Goal: Transaction & Acquisition: Book appointment/travel/reservation

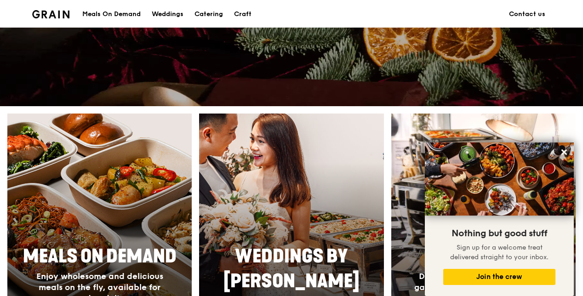
scroll to position [46, 0]
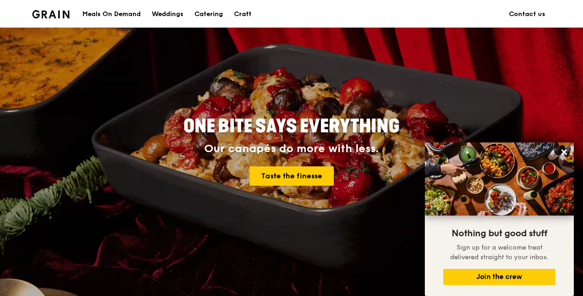
click at [126, 15] on div "Meals On Demand" at bounding box center [111, 14] width 58 height 28
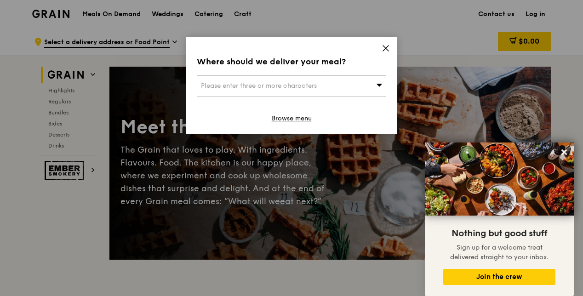
click at [387, 48] on icon at bounding box center [386, 48] width 8 height 8
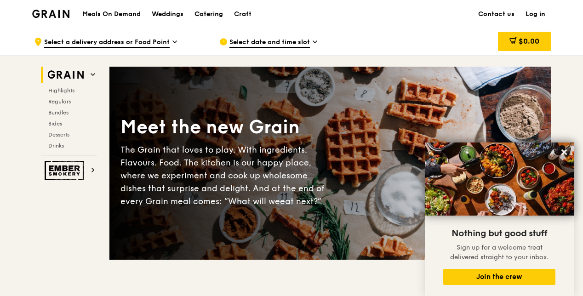
click at [221, 13] on div "Catering" at bounding box center [209, 14] width 29 height 28
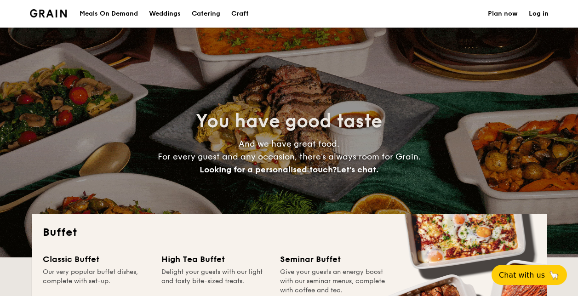
select select
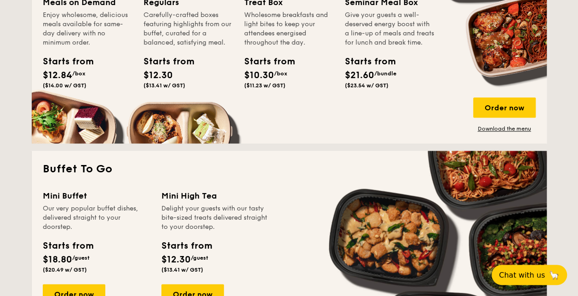
scroll to position [552, 0]
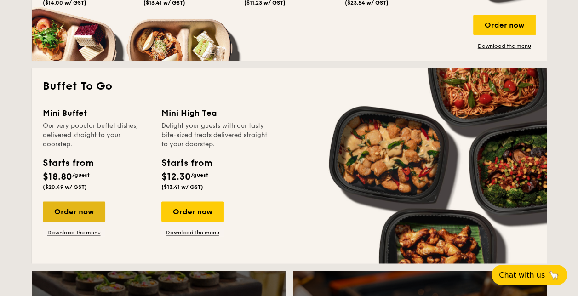
click at [65, 213] on div "Order now" at bounding box center [74, 212] width 63 height 20
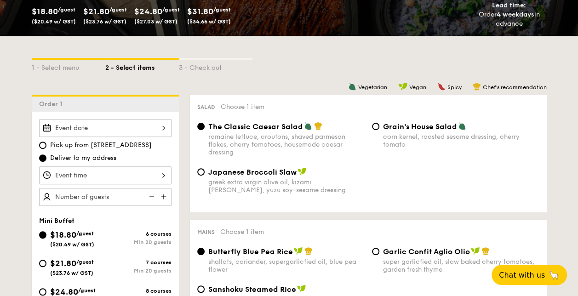
scroll to position [184, 0]
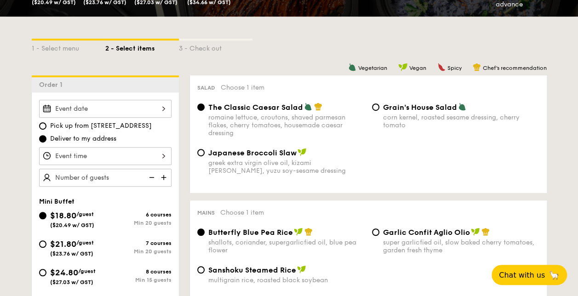
click at [131, 103] on div at bounding box center [105, 109] width 133 height 18
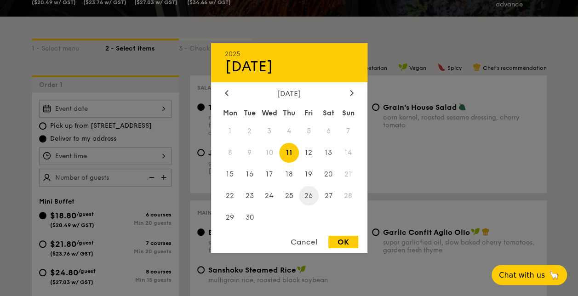
click at [306, 192] on span "26" at bounding box center [309, 196] width 20 height 20
drag, startPoint x: 339, startPoint y: 241, endPoint x: 334, endPoint y: 234, distance: 8.4
click at [338, 241] on div "OK" at bounding box center [344, 242] width 30 height 12
type input "[DATE]"
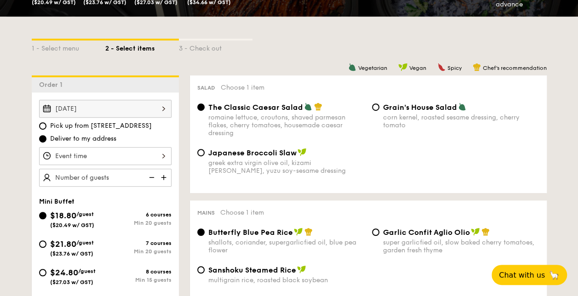
click at [125, 153] on div at bounding box center [105, 156] width 133 height 18
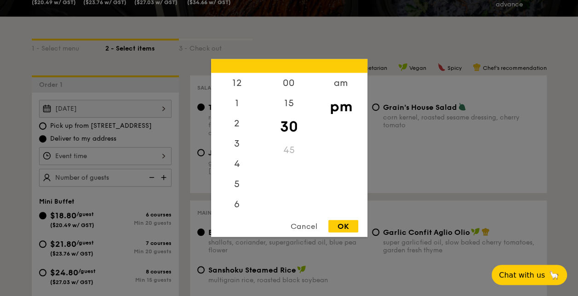
scroll to position [40, 0]
drag, startPoint x: 234, startPoint y: 150, endPoint x: 241, endPoint y: 120, distance: 30.8
click at [241, 120] on div "12 1 2 3 4 5 6 7 8 9 10 11" at bounding box center [237, 143] width 52 height 140
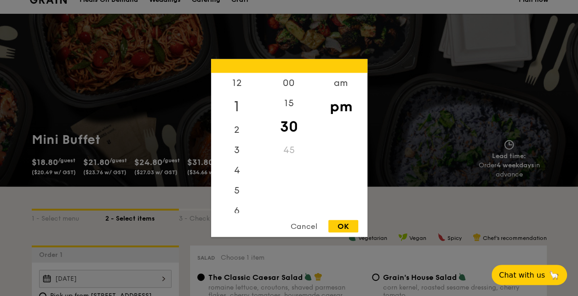
scroll to position [0, 0]
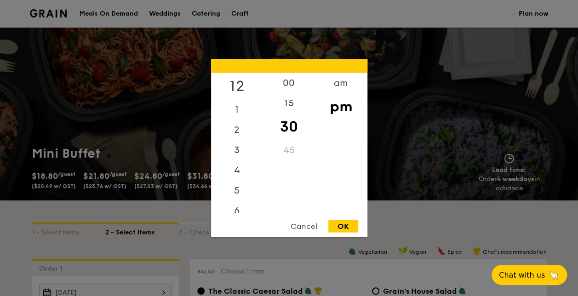
click at [238, 82] on div "12" at bounding box center [237, 86] width 52 height 27
drag, startPoint x: 238, startPoint y: 111, endPoint x: 238, endPoint y: 129, distance: 18.0
click at [238, 130] on div "12 1 2 3 4 5 6 7 8 9 10 11" at bounding box center [237, 143] width 52 height 140
drag, startPoint x: 263, startPoint y: 126, endPoint x: 256, endPoint y: 222, distance: 96.0
click at [255, 223] on div "12 1 2 3 4 5 6 7 8 9 10 11 00 15 30 45 am pm Cancel OK" at bounding box center [289, 148] width 156 height 178
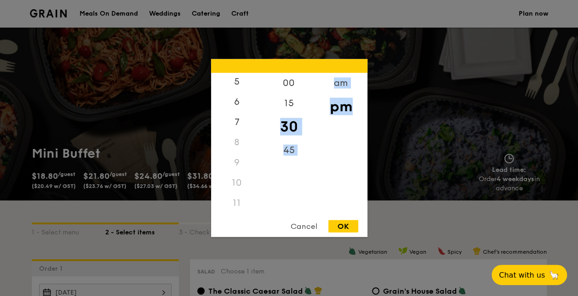
scroll to position [109, 0]
click at [236, 199] on div "11" at bounding box center [237, 204] width 52 height 20
click at [237, 202] on div "11" at bounding box center [237, 204] width 52 height 20
click at [236, 204] on div "11" at bounding box center [237, 204] width 52 height 20
drag, startPoint x: 340, startPoint y: 104, endPoint x: 340, endPoint y: 120, distance: 15.2
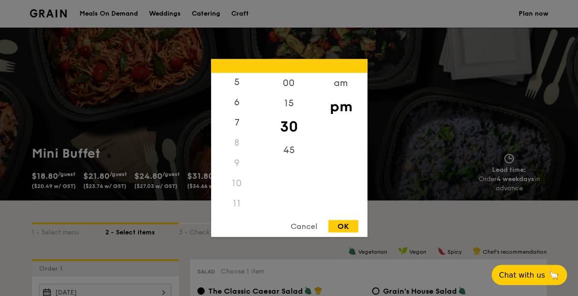
click at [340, 120] on div "am pm" at bounding box center [341, 143] width 52 height 140
click at [337, 85] on div "am" at bounding box center [341, 86] width 52 height 27
click at [233, 205] on div "11" at bounding box center [237, 203] width 52 height 27
click at [290, 89] on div "00" at bounding box center [289, 86] width 52 height 27
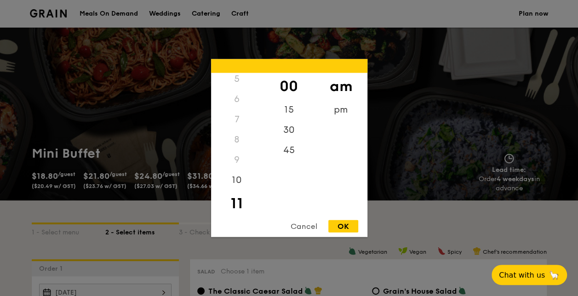
click at [357, 230] on div "OK" at bounding box center [344, 226] width 30 height 12
type input "11:00AM"
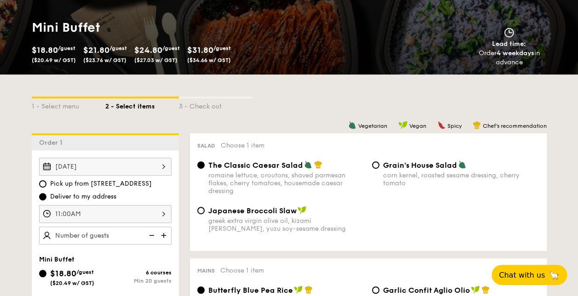
scroll to position [184, 0]
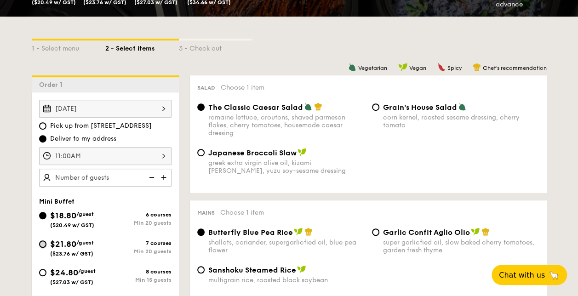
click at [45, 242] on input "$21.80 /guest ($23.76 w/ GST) 7 courses Min 20 guests" at bounding box center [42, 244] width 7 height 7
radio input "true"
radio input "false"
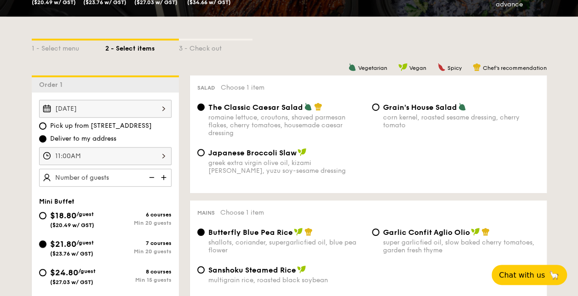
radio input "true"
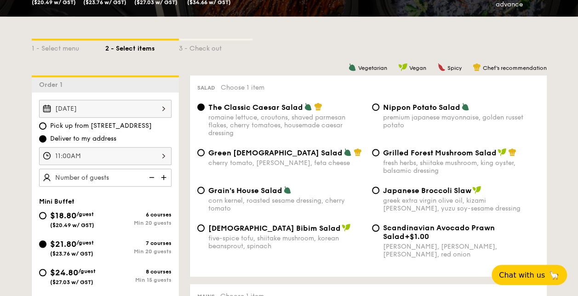
scroll to position [230, 0]
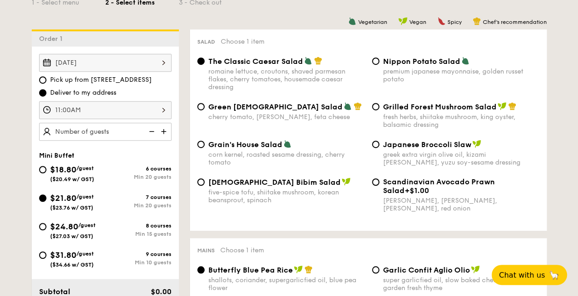
drag, startPoint x: 501, startPoint y: 208, endPoint x: 444, endPoint y: 183, distance: 62.8
drag, startPoint x: 444, startPoint y: 183, endPoint x: 559, endPoint y: 202, distance: 116.7
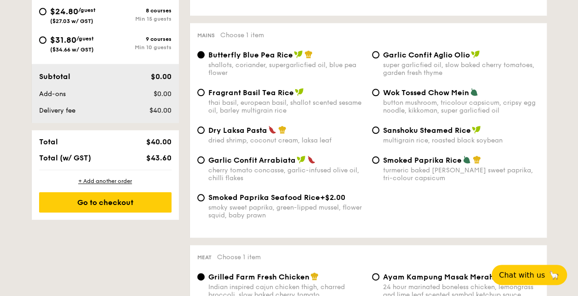
scroll to position [460, 0]
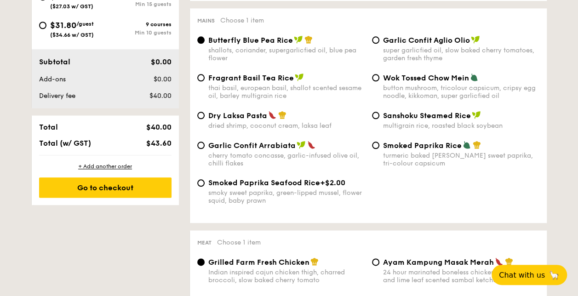
click at [381, 146] on div "Smoked Paprika Rice turmeric baked [PERSON_NAME] sweet paprika, tri-colour caps…" at bounding box center [456, 154] width 175 height 27
click at [376, 149] on input "Smoked Paprika Rice turmeric baked [PERSON_NAME] sweet paprika, tri-colour caps…" at bounding box center [375, 145] width 7 height 7
radio input "true"
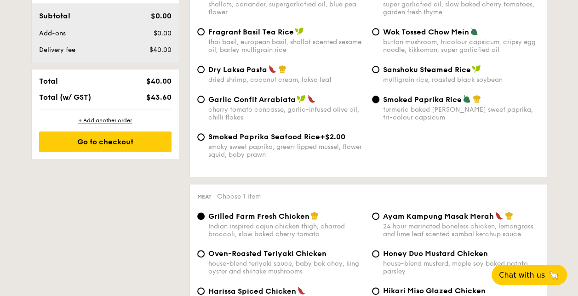
scroll to position [414, 0]
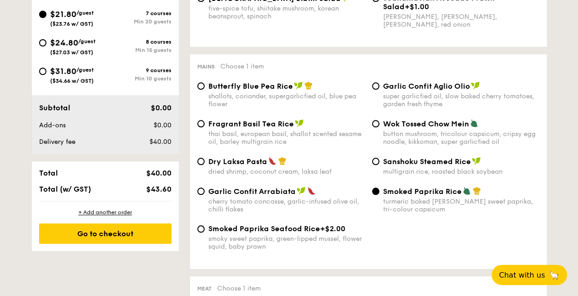
click at [463, 193] on img at bounding box center [467, 191] width 8 height 8
click at [380, 193] on input "Smoked Paprika Rice turmeric baked [PERSON_NAME] sweet paprika, tri-colour caps…" at bounding box center [375, 191] width 7 height 7
click at [213, 88] on span "Butterfly Blue Pea Rice" at bounding box center [250, 86] width 85 height 9
click at [205, 88] on input "Butterfly Blue Pea Rice shallots, coriander, supergarlicfied oil, blue pea flow…" at bounding box center [200, 85] width 7 height 7
radio input "true"
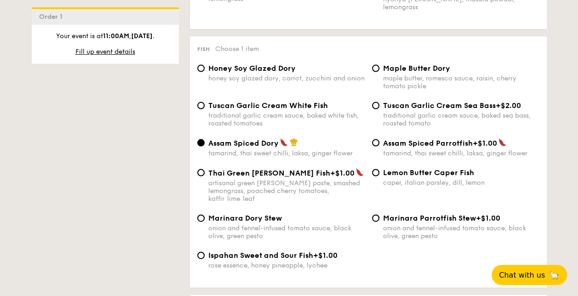
scroll to position [920, 0]
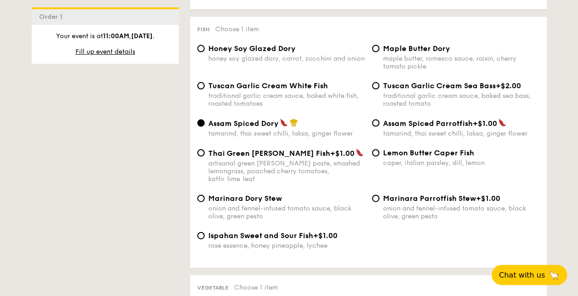
click at [210, 84] on span "Tuscan Garlic Cream White Fish" at bounding box center [268, 85] width 120 height 9
click at [205, 84] on input "Tuscan Garlic Cream White Fish traditional garlic cream sauce, baked white fish…" at bounding box center [200, 85] width 7 height 7
radio input "true"
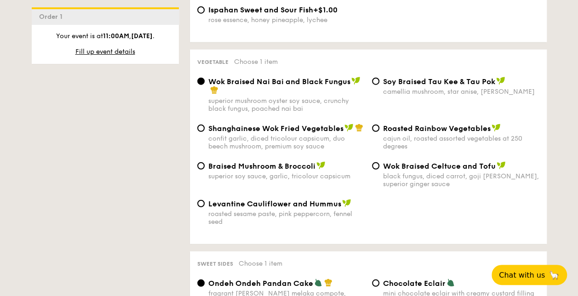
scroll to position [1150, 0]
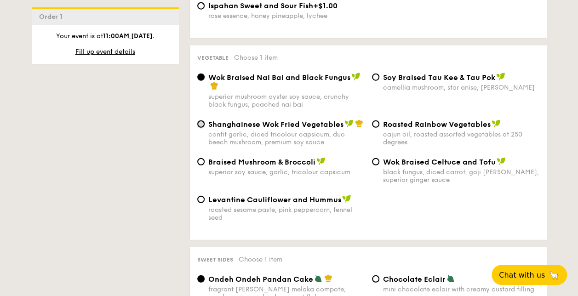
click at [201, 121] on input "Shanghainese Wok Fried Vegetables confit garlic, diced tricolour capsicum, duo …" at bounding box center [200, 124] width 7 height 7
radio input "true"
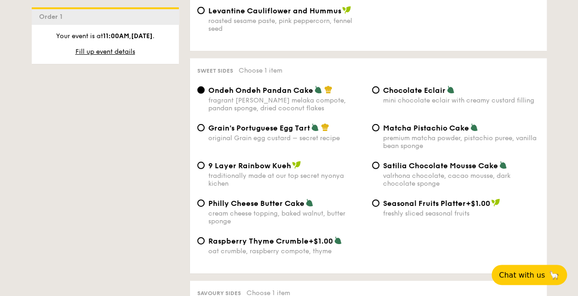
scroll to position [1334, 0]
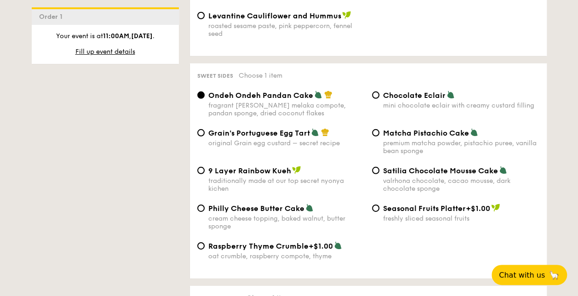
click at [381, 93] on div "Chocolate Eclair mini chocolate eclair with creamy custard filling" at bounding box center [456, 100] width 175 height 19
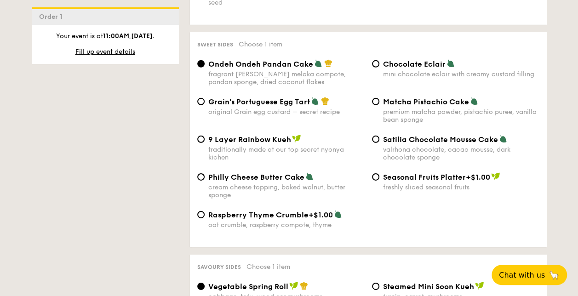
scroll to position [1380, 0]
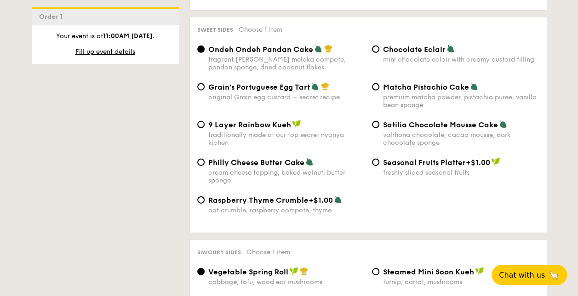
click at [384, 45] on span "Chocolate Eclair" at bounding box center [414, 49] width 63 height 9
click at [380, 46] on input "Chocolate Eclair mini chocolate eclair with creamy custard filling" at bounding box center [375, 49] width 7 height 7
radio input "true"
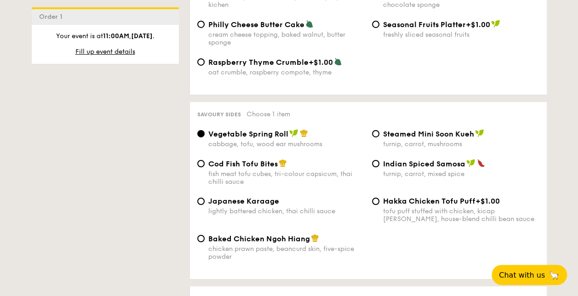
click at [224, 160] on span "Cod Fish Tofu Bites" at bounding box center [242, 164] width 69 height 9
click at [205, 160] on input "Cod Fish Tofu Bites fish meat tofu cubes, tri-colour capsicum, thai chilli sauce" at bounding box center [200, 163] width 7 height 7
radio input "true"
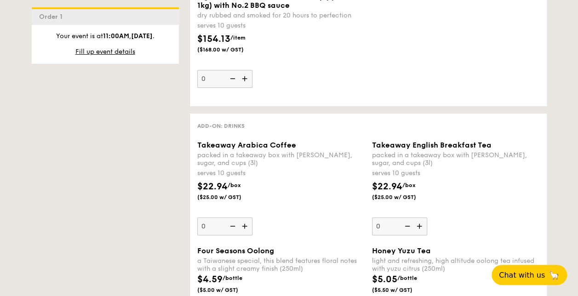
scroll to position [2024, 0]
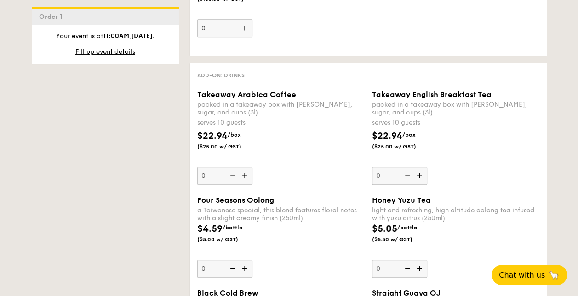
click at [245, 170] on img at bounding box center [246, 175] width 14 height 17
click at [245, 170] on input "0" at bounding box center [224, 176] width 55 height 18
type input "1"
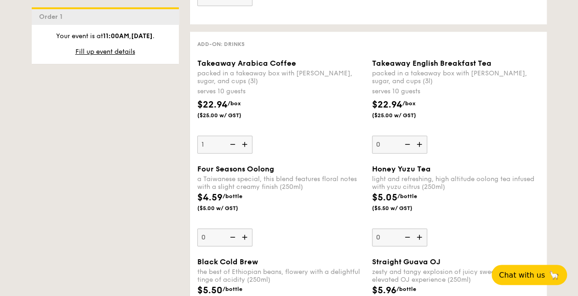
scroll to position [2070, 0]
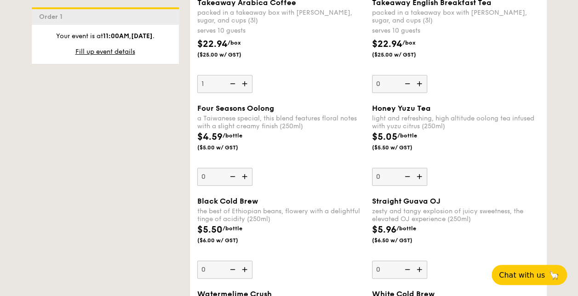
scroll to position [2024, 0]
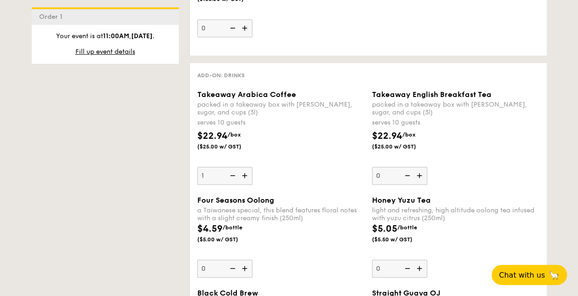
click at [418, 167] on img at bounding box center [421, 175] width 14 height 17
click at [418, 167] on input "0" at bounding box center [399, 176] width 55 height 18
type input "1"
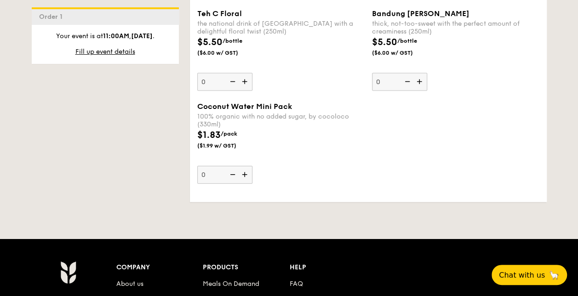
scroll to position [2577, 0]
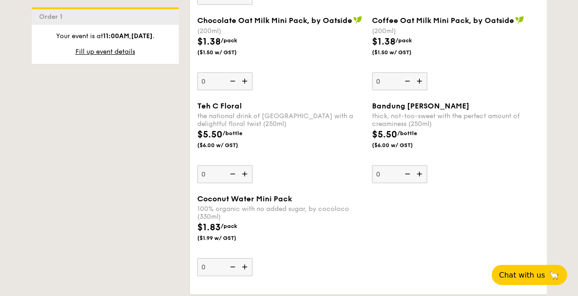
click at [248, 259] on img at bounding box center [246, 266] width 14 height 17
click at [248, 259] on input "0" at bounding box center [224, 267] width 55 height 18
click at [248, 259] on img at bounding box center [246, 266] width 14 height 17
click at [248, 259] on input "1" at bounding box center [224, 267] width 55 height 18
click at [248, 259] on img at bounding box center [246, 266] width 14 height 17
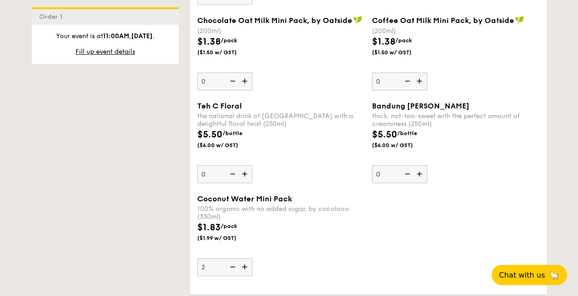
click at [248, 259] on input "2" at bounding box center [224, 267] width 55 height 18
click at [248, 259] on img at bounding box center [246, 266] width 14 height 17
click at [248, 259] on input "3" at bounding box center [224, 267] width 55 height 18
click at [248, 259] on img at bounding box center [246, 266] width 14 height 17
click at [248, 259] on input "4" at bounding box center [224, 267] width 55 height 18
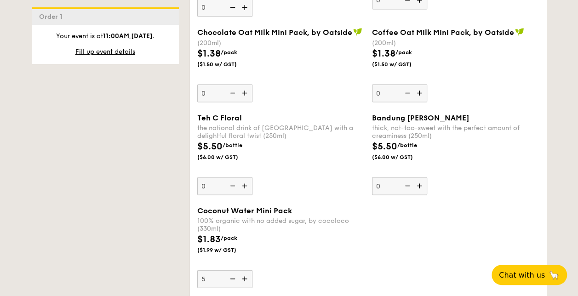
scroll to position [2591, 0]
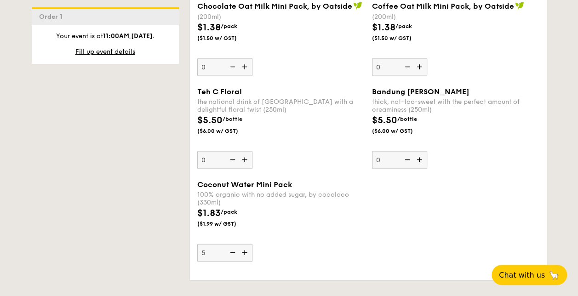
click at [348, 206] on div "$1.83 /pack ($1.99 w/ GST)" at bounding box center [281, 222] width 175 height 32
click at [253, 244] on input "5" at bounding box center [224, 253] width 55 height 18
click at [245, 244] on img at bounding box center [246, 252] width 14 height 17
click at [245, 244] on input "5" at bounding box center [224, 253] width 55 height 18
click at [245, 244] on img at bounding box center [246, 252] width 14 height 17
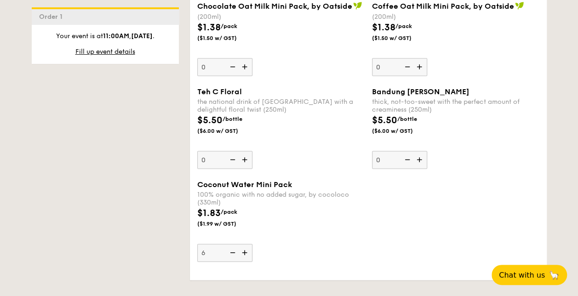
click at [245, 244] on input "6" at bounding box center [224, 253] width 55 height 18
click at [245, 244] on img at bounding box center [246, 252] width 14 height 17
click at [245, 244] on input "7" at bounding box center [224, 253] width 55 height 18
click at [245, 244] on img at bounding box center [246, 252] width 14 height 17
click at [245, 244] on input "8" at bounding box center [224, 253] width 55 height 18
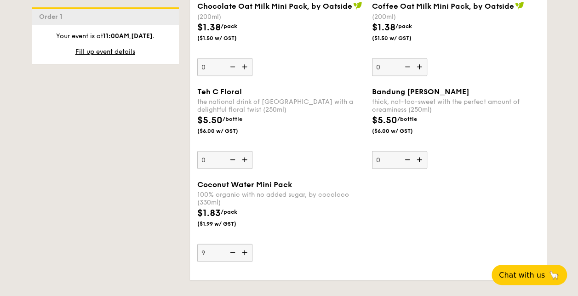
click at [245, 244] on img at bounding box center [246, 252] width 14 height 17
click at [245, 244] on input "9" at bounding box center [224, 253] width 55 height 18
type input "10"
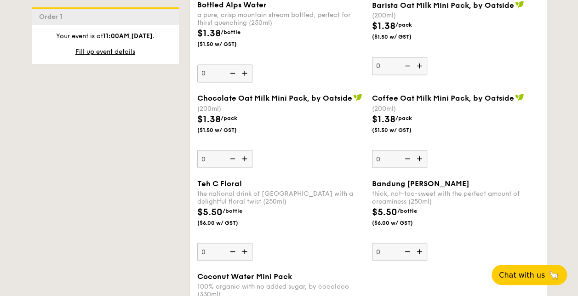
click at [285, 205] on div "$5.50 /bottle ($6.00 w/ GST)" at bounding box center [281, 221] width 175 height 32
click at [253, 243] on input "0" at bounding box center [224, 252] width 55 height 18
click at [306, 140] on div "Chocolate Oat Milk Mini Pack, by Oatside (200ml) $1.38 /pack ($1.50 w/ GST) 0" at bounding box center [280, 130] width 167 height 75
click at [253, 150] on input "0" at bounding box center [224, 159] width 55 height 18
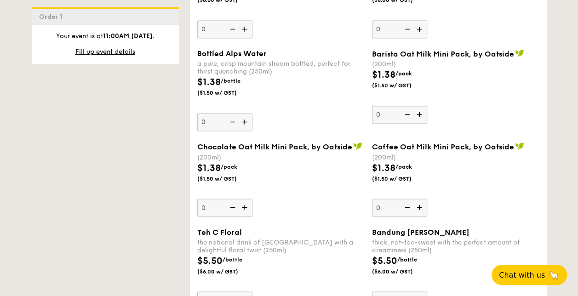
scroll to position [2361, 0]
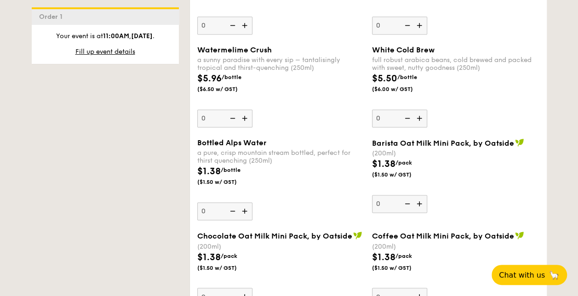
click at [248, 205] on img at bounding box center [246, 210] width 14 height 17
click at [248, 205] on input "0" at bounding box center [224, 211] width 55 height 18
click at [248, 205] on img at bounding box center [246, 210] width 14 height 17
click at [248, 205] on input "1" at bounding box center [224, 211] width 55 height 18
click at [248, 205] on img at bounding box center [246, 210] width 14 height 17
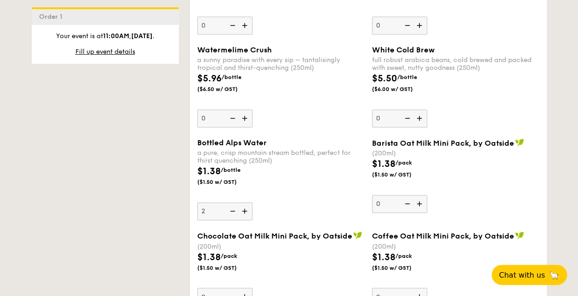
click at [248, 205] on input "2" at bounding box center [224, 211] width 55 height 18
click at [248, 205] on img at bounding box center [246, 210] width 14 height 17
click at [248, 205] on input "3" at bounding box center [224, 211] width 55 height 18
click at [248, 204] on img at bounding box center [246, 210] width 14 height 17
click at [248, 204] on input "4" at bounding box center [224, 211] width 55 height 18
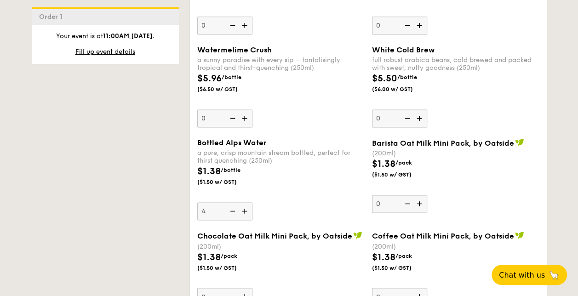
type input "5"
click at [314, 198] on div "Bottled Alps Water a pure, crisp mountain stream bottled, perfect for thirst qu…" at bounding box center [280, 179] width 167 height 82
click at [253, 202] on input "5" at bounding box center [224, 211] width 55 height 18
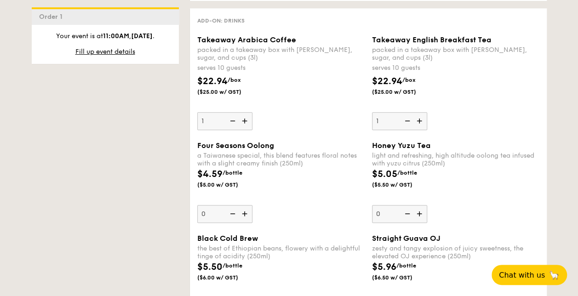
scroll to position [2177, 0]
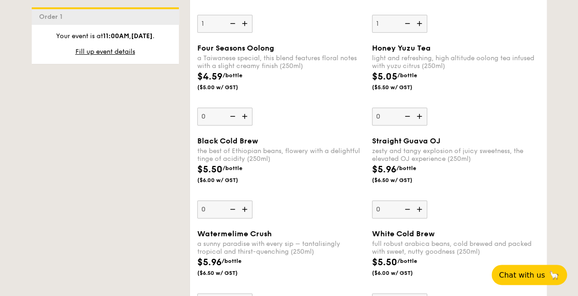
click at [241, 111] on img at bounding box center [246, 116] width 14 height 17
click at [241, 111] on input "0" at bounding box center [224, 117] width 55 height 18
click at [241, 111] on img at bounding box center [246, 116] width 14 height 17
click at [241, 111] on input "1" at bounding box center [224, 117] width 55 height 18
click at [243, 111] on img at bounding box center [246, 116] width 14 height 17
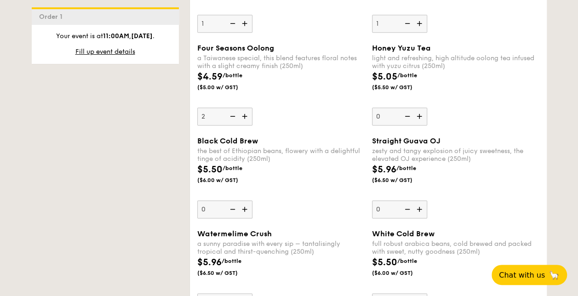
click at [243, 111] on input "2" at bounding box center [224, 117] width 55 height 18
click at [243, 111] on img at bounding box center [246, 116] width 14 height 17
click at [243, 111] on input "3" at bounding box center [224, 117] width 55 height 18
click at [244, 110] on img at bounding box center [246, 116] width 14 height 17
click at [244, 110] on input "4" at bounding box center [224, 117] width 55 height 18
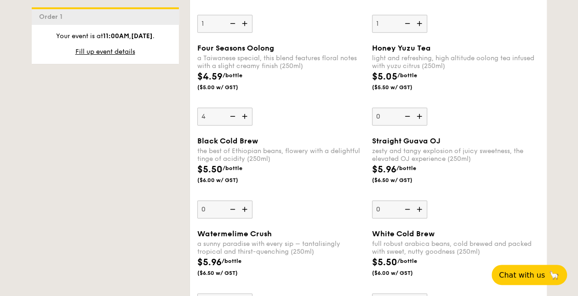
type input "5"
click at [416, 111] on img at bounding box center [421, 116] width 14 height 17
click at [416, 111] on input "0" at bounding box center [399, 117] width 55 height 18
click at [416, 111] on img at bounding box center [421, 116] width 14 height 17
click at [416, 111] on input "1" at bounding box center [399, 117] width 55 height 18
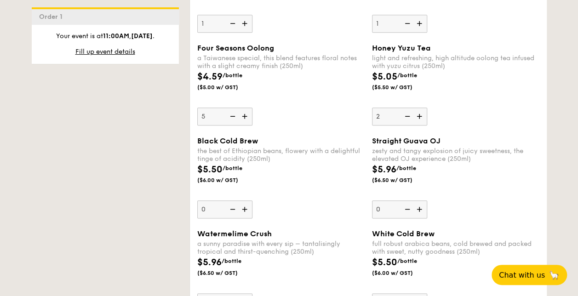
click at [416, 112] on img at bounding box center [421, 116] width 14 height 17
click at [416, 112] on input "2" at bounding box center [399, 117] width 55 height 18
click at [416, 112] on img at bounding box center [421, 116] width 14 height 17
click at [416, 112] on input "3" at bounding box center [399, 117] width 55 height 18
click at [417, 110] on img at bounding box center [421, 116] width 14 height 17
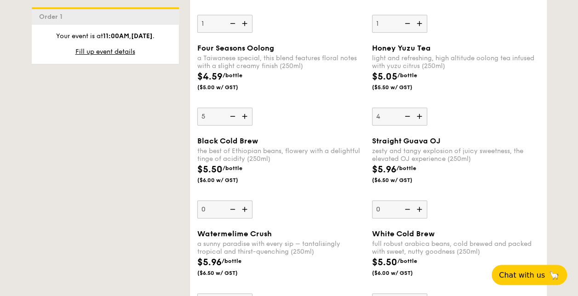
click at [417, 110] on input "4" at bounding box center [399, 117] width 55 height 18
type input "5"
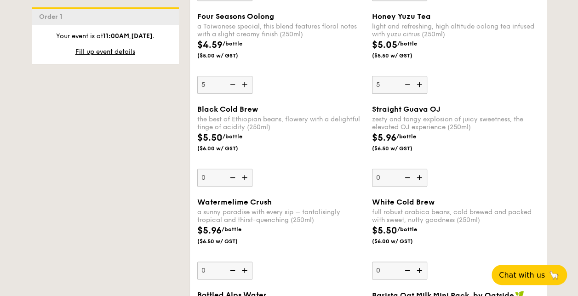
scroll to position [2223, 0]
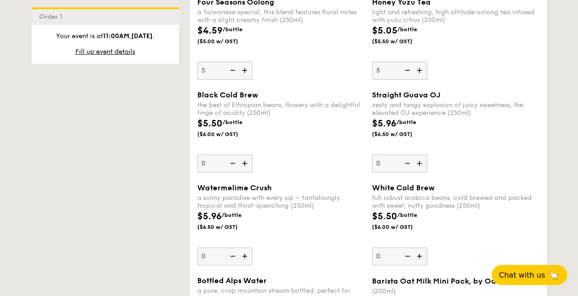
click at [248, 253] on img at bounding box center [246, 256] width 14 height 17
click at [248, 253] on input "0" at bounding box center [224, 257] width 55 height 18
click at [248, 253] on img at bounding box center [246, 256] width 14 height 17
click at [248, 253] on input "1" at bounding box center [224, 257] width 55 height 18
click at [248, 253] on img at bounding box center [246, 256] width 14 height 17
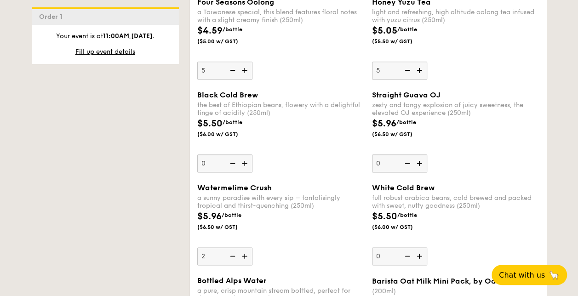
click at [248, 253] on input "2" at bounding box center [224, 257] width 55 height 18
click at [248, 253] on img at bounding box center [246, 256] width 14 height 17
click at [248, 253] on input "3" at bounding box center [224, 257] width 55 height 18
click at [248, 253] on img at bounding box center [246, 256] width 14 height 17
click at [248, 253] on input "4" at bounding box center [224, 257] width 55 height 18
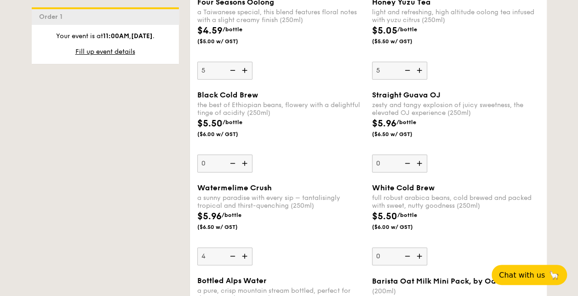
type input "5"
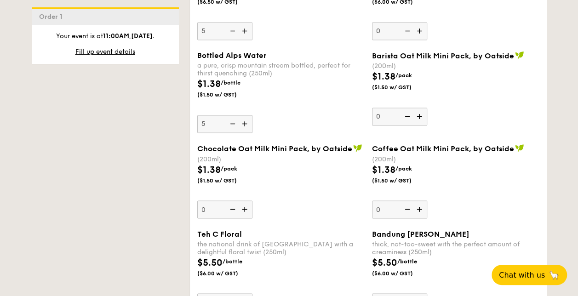
scroll to position [2499, 0]
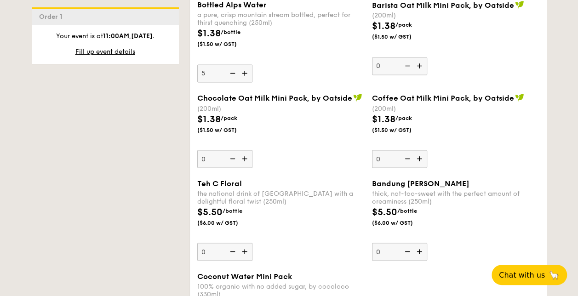
click at [245, 243] on img at bounding box center [246, 251] width 14 height 17
click at [245, 243] on input "0" at bounding box center [224, 252] width 55 height 18
click at [245, 243] on img at bounding box center [246, 251] width 14 height 17
click at [245, 243] on input "1" at bounding box center [224, 252] width 55 height 18
click at [245, 243] on img at bounding box center [246, 251] width 14 height 17
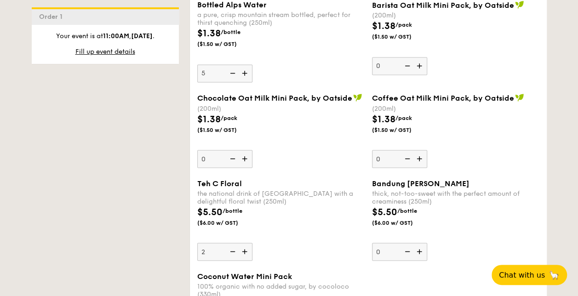
click at [245, 243] on input "2" at bounding box center [224, 252] width 55 height 18
click at [245, 243] on img at bounding box center [246, 251] width 14 height 17
click at [245, 243] on input "3" at bounding box center [224, 252] width 55 height 18
click at [245, 243] on img at bounding box center [246, 251] width 14 height 17
click at [245, 243] on input "4" at bounding box center [224, 252] width 55 height 18
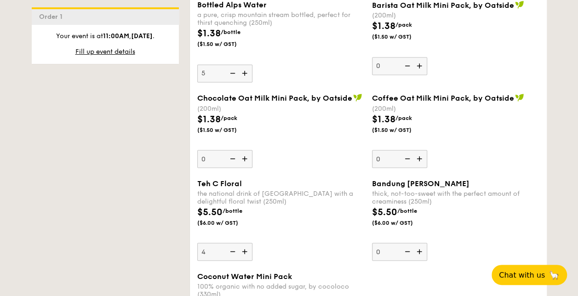
type input "5"
click at [273, 219] on div "$5.50 /bottle ($6.00 w/ GST)" at bounding box center [281, 221] width 175 height 32
click at [253, 243] on input "5" at bounding box center [224, 252] width 55 height 18
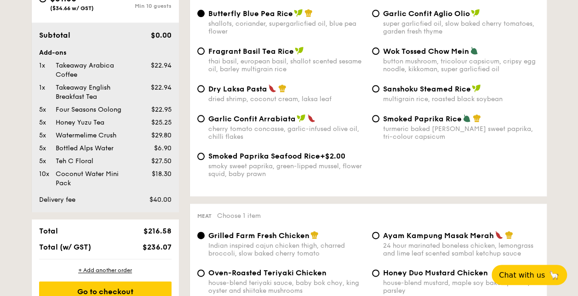
scroll to position [598, 0]
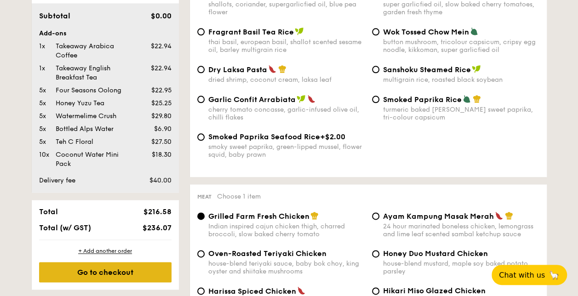
click at [121, 275] on div "Go to checkout" at bounding box center [105, 272] width 133 height 20
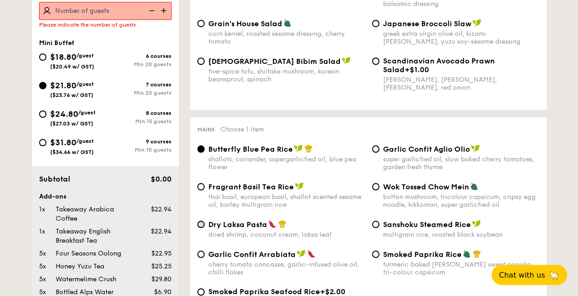
scroll to position [246, 0]
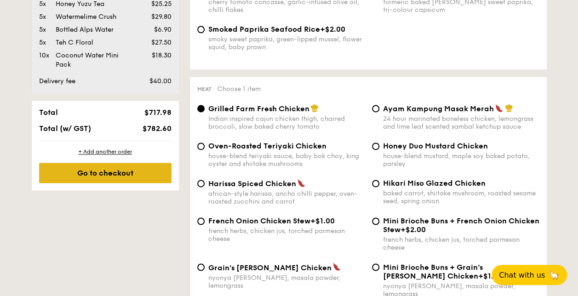
click at [111, 174] on div "Go to checkout" at bounding box center [105, 173] width 133 height 20
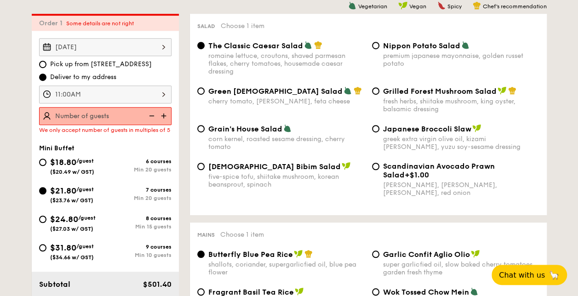
click at [153, 114] on img at bounding box center [151, 115] width 14 height 17
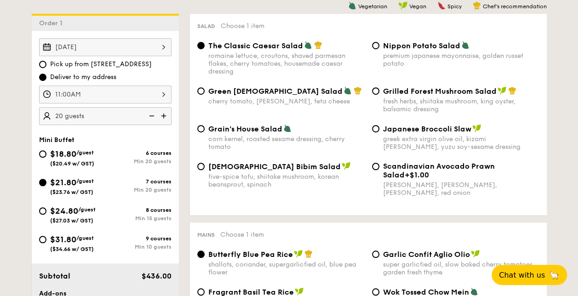
click at [162, 114] on img at bounding box center [165, 115] width 14 height 17
click at [152, 114] on img at bounding box center [151, 115] width 14 height 17
type input "25 guests"
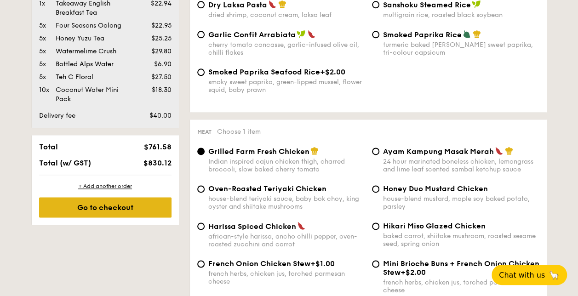
scroll to position [598, 0]
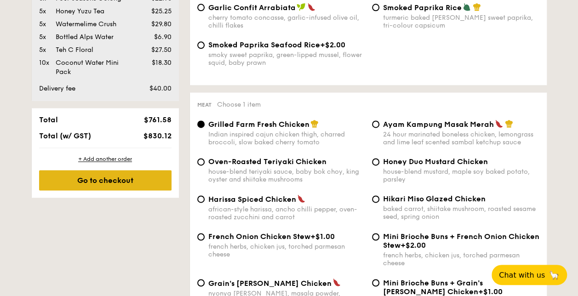
click at [121, 185] on div "Go to checkout" at bounding box center [105, 180] width 133 height 20
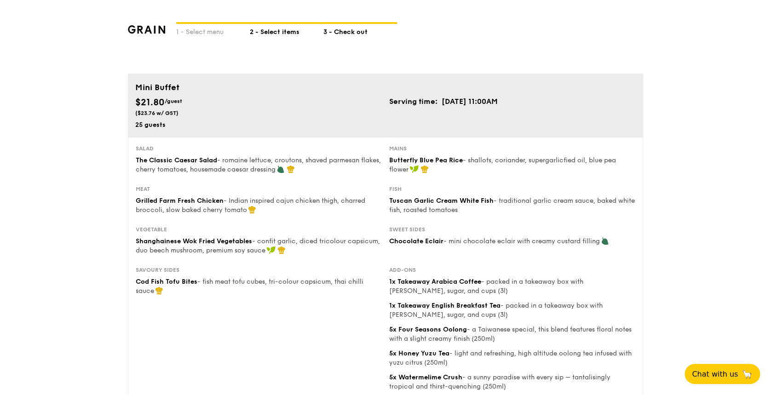
click at [267, 26] on div "2 - Select items" at bounding box center [287, 30] width 74 height 13
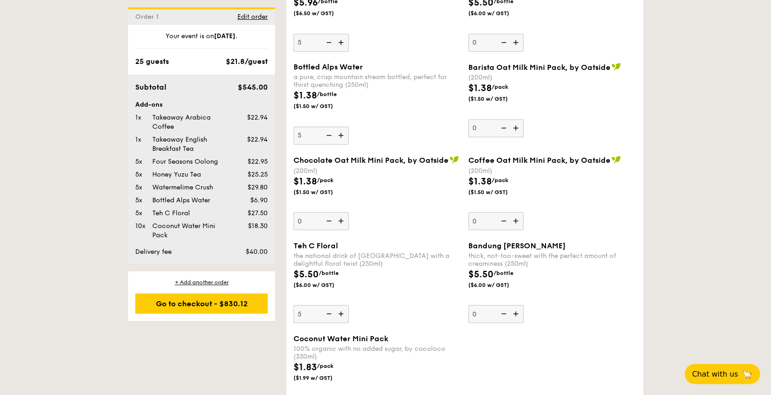
scroll to position [2417, 0]
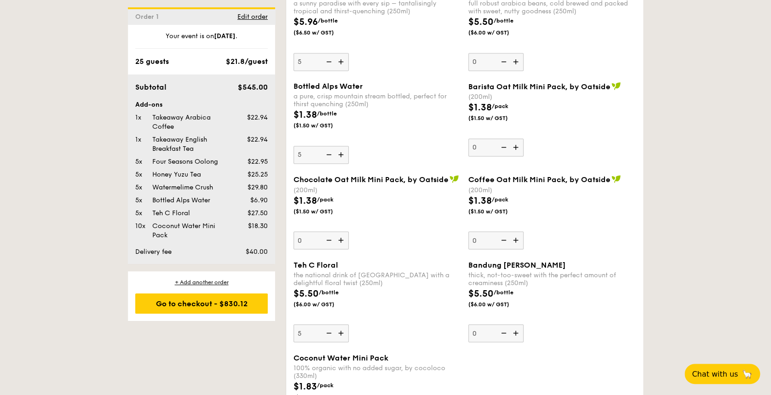
click at [329, 146] on img at bounding box center [328, 154] width 14 height 17
click at [329, 146] on input "5" at bounding box center [321, 155] width 55 height 18
click at [329, 146] on img at bounding box center [328, 154] width 14 height 17
click at [329, 146] on input "4" at bounding box center [321, 155] width 55 height 18
click at [329, 146] on img at bounding box center [328, 154] width 14 height 17
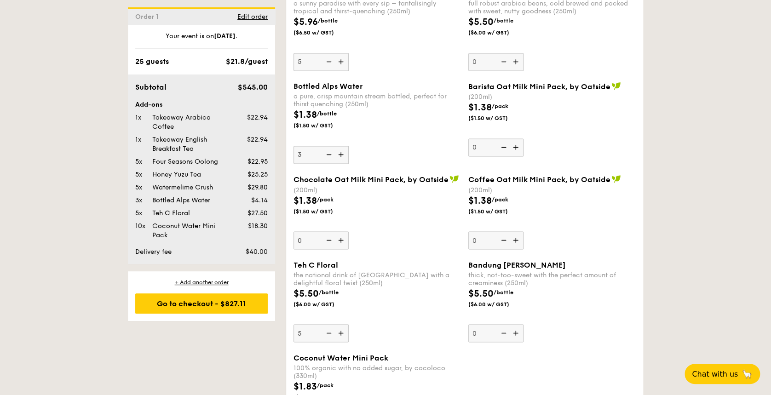
click at [329, 146] on input "3" at bounding box center [321, 155] width 55 height 18
click at [329, 146] on img at bounding box center [328, 154] width 14 height 17
click at [329, 146] on input "2" at bounding box center [321, 155] width 55 height 18
click at [329, 146] on img at bounding box center [328, 154] width 14 height 17
click at [329, 146] on input "1" at bounding box center [321, 155] width 55 height 18
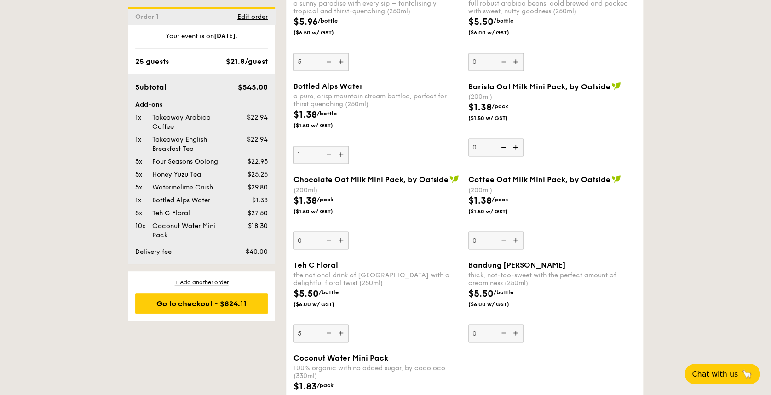
type input "0"
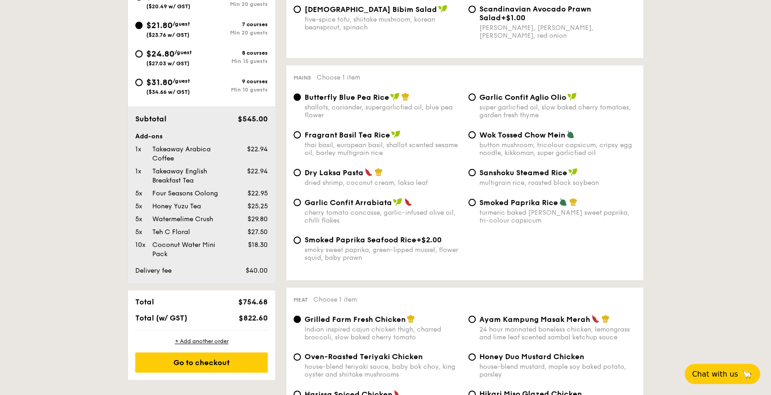
scroll to position [0, 0]
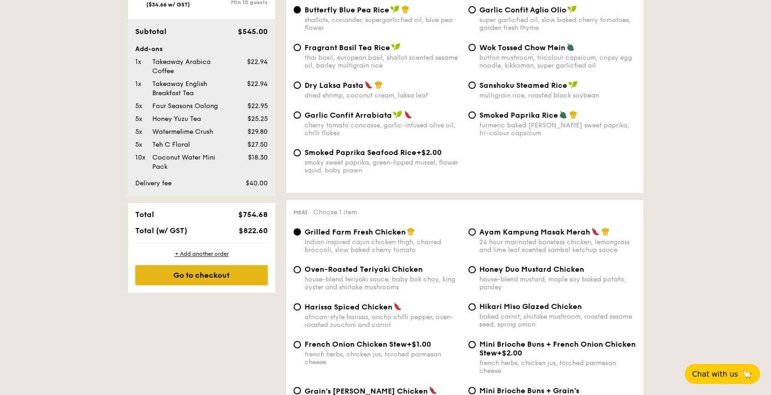
click at [210, 268] on div "Go to checkout" at bounding box center [201, 275] width 133 height 20
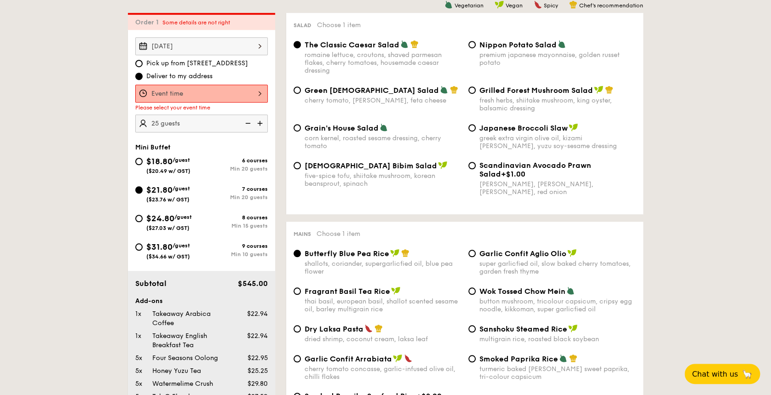
scroll to position [246, 0]
click at [221, 95] on div at bounding box center [201, 95] width 133 height 18
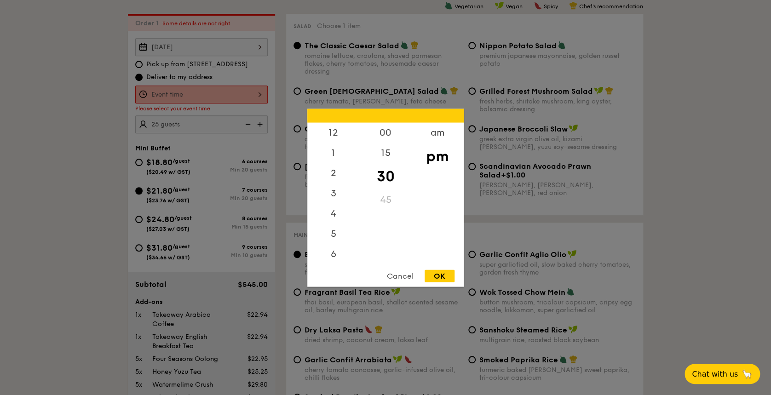
scroll to position [40, 0]
click at [444, 133] on div "am" at bounding box center [437, 135] width 52 height 27
click at [334, 251] on div "11" at bounding box center [333, 253] width 52 height 27
click at [388, 138] on div "00" at bounding box center [385, 135] width 52 height 27
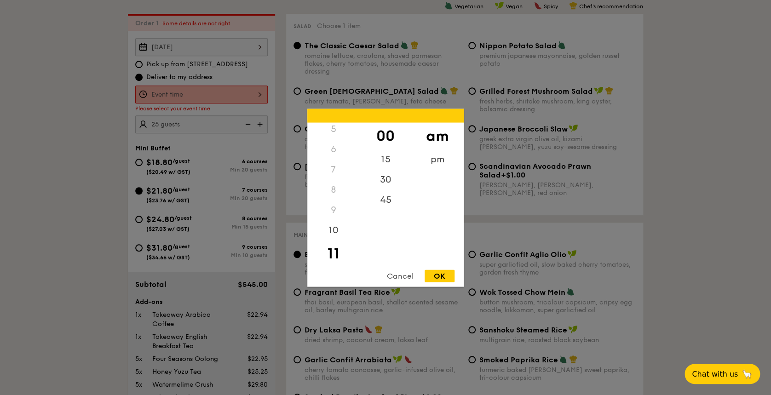
click at [449, 277] on div "OK" at bounding box center [440, 276] width 30 height 12
type input "11:00AM"
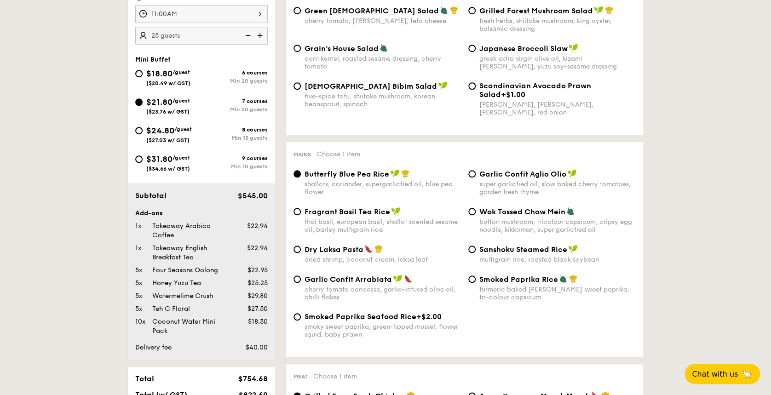
scroll to position [307, 0]
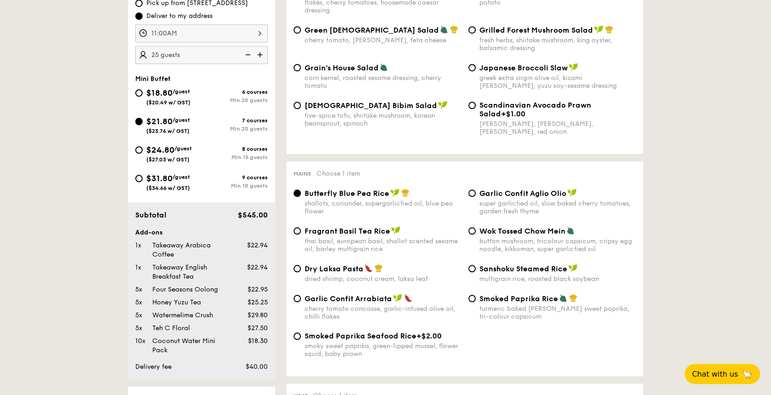
click at [312, 296] on span "Garlic Confit Arrabiata" at bounding box center [348, 298] width 87 height 9
click at [301, 296] on input "Garlic Confit Arrabiata cherry tomato concasse, garlic-infused olive oil, chill…" at bounding box center [297, 298] width 7 height 7
radio input "true"
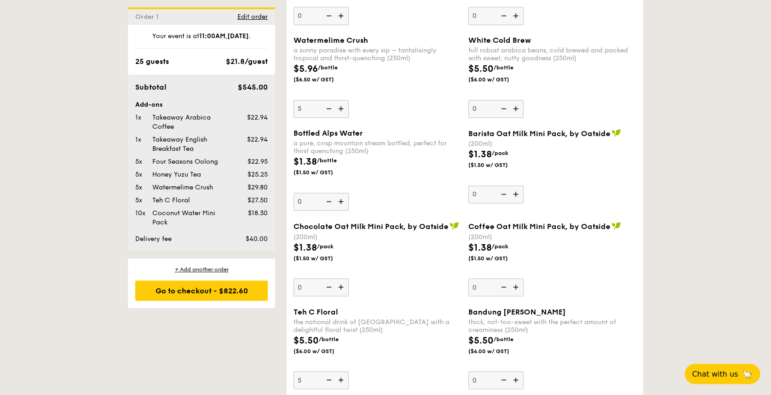
scroll to position [2324, 0]
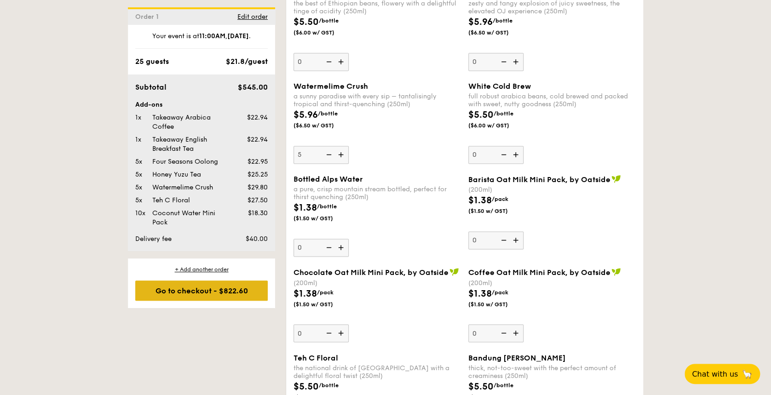
click at [223, 296] on div "Go to checkout - $822.60" at bounding box center [201, 291] width 133 height 20
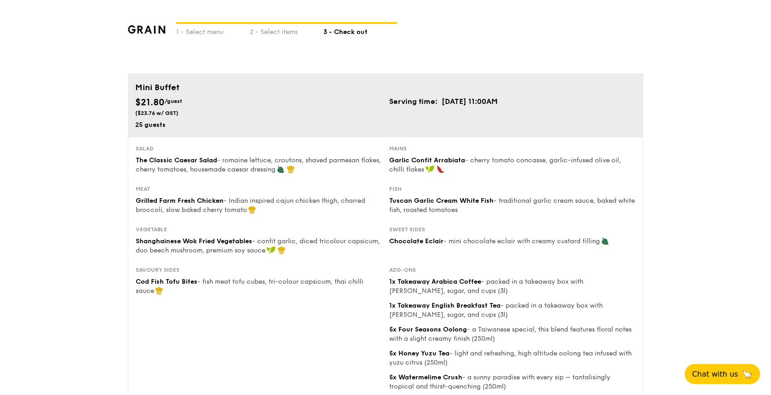
click at [276, 22] on div at bounding box center [287, 23] width 74 height 2
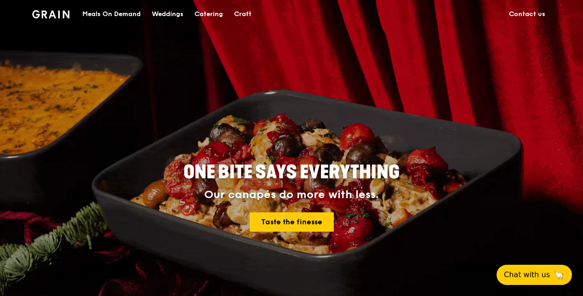
click at [212, 12] on div "Catering" at bounding box center [209, 14] width 29 height 28
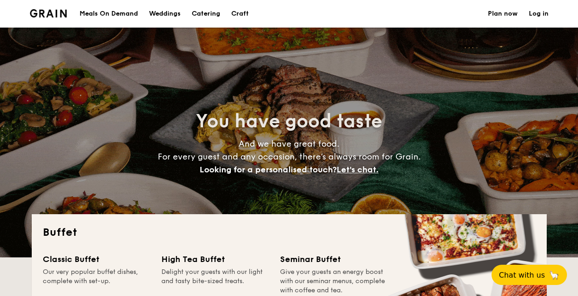
select select
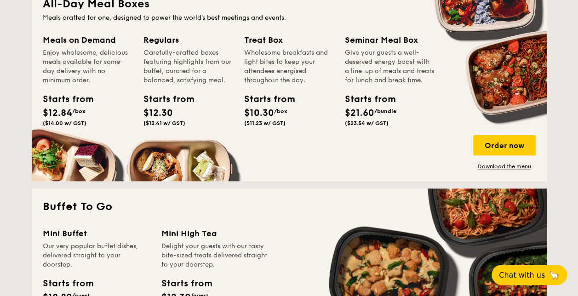
scroll to position [506, 0]
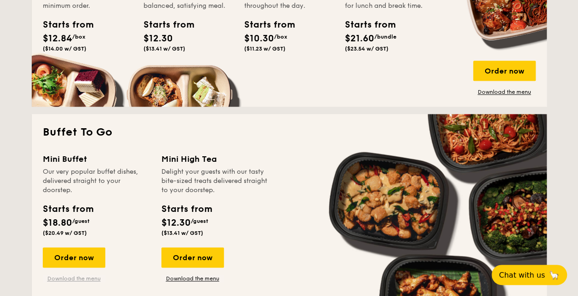
click at [78, 277] on link "Download the menu" at bounding box center [74, 278] width 63 height 7
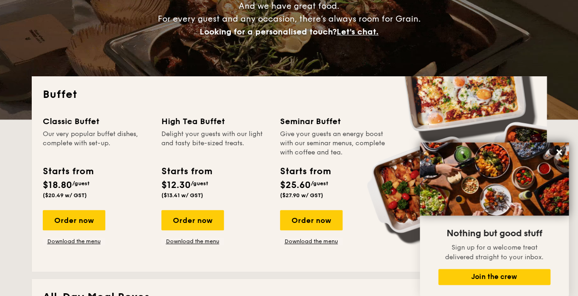
scroll to position [230, 0]
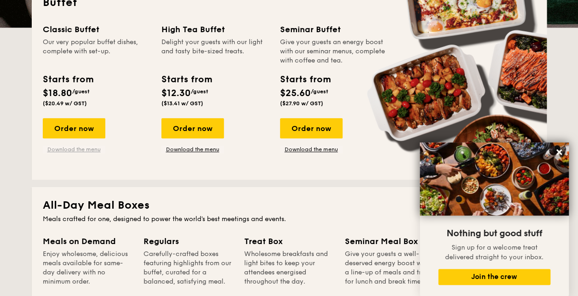
click at [71, 147] on link "Download the menu" at bounding box center [74, 149] width 63 height 7
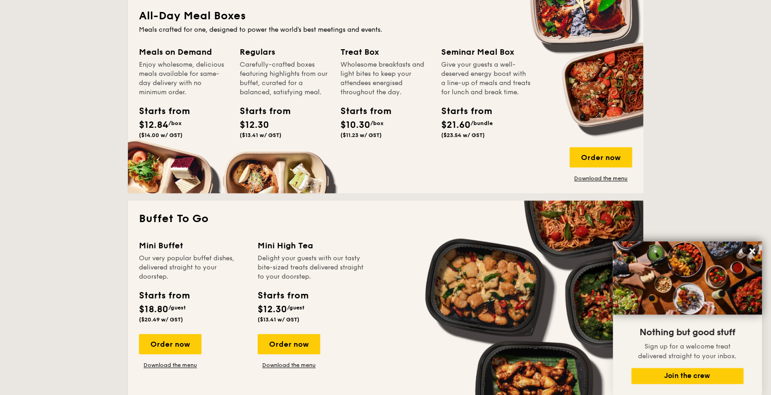
scroll to position [460, 0]
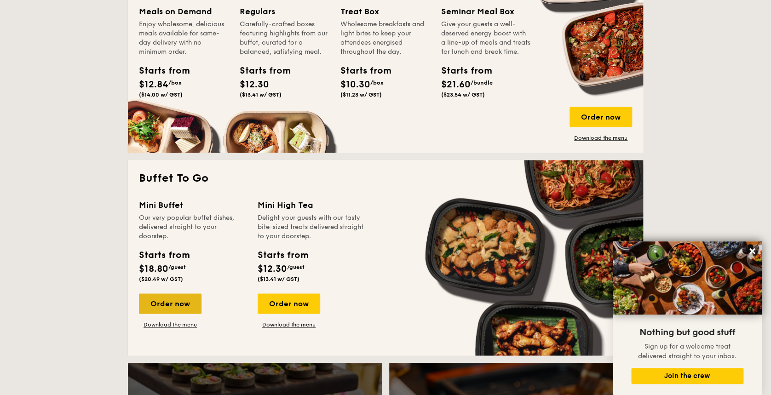
click at [178, 296] on div "Order now" at bounding box center [170, 304] width 63 height 20
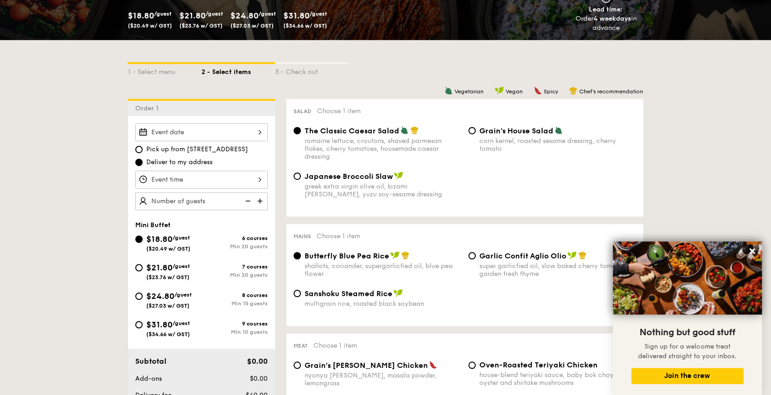
scroll to position [184, 0]
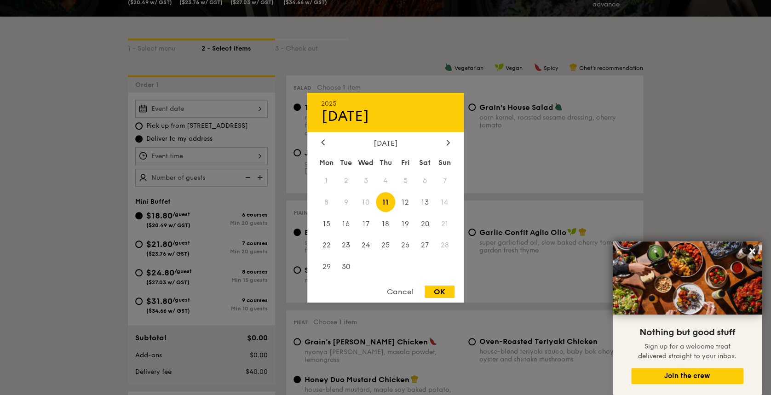
click at [232, 103] on div "2025 Sep 11 September 2025 Mon Tue Wed Thu Fri Sat Sun 1 2 3 4 5 6 7 8 9 10 11 …" at bounding box center [201, 109] width 133 height 18
click at [405, 242] on span "26" at bounding box center [405, 246] width 20 height 20
click at [227, 155] on div at bounding box center [385, 197] width 771 height 395
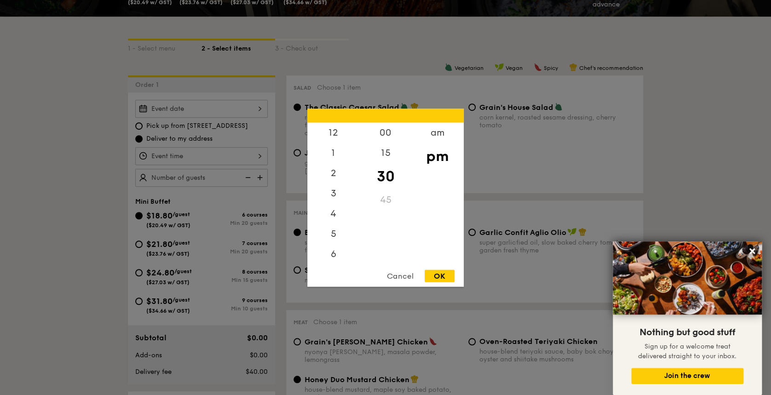
click at [256, 155] on div "12 1 2 3 4 5 6 7 8 9 10 11 00 15 30 45 am pm Cancel OK" at bounding box center [201, 156] width 133 height 18
click at [440, 132] on div "am" at bounding box center [437, 135] width 52 height 27
click at [336, 254] on div "11" at bounding box center [333, 255] width 52 height 27
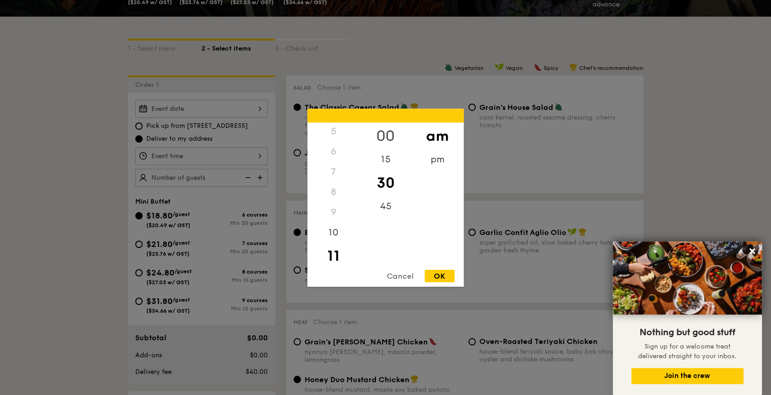
click at [390, 142] on div "00" at bounding box center [385, 135] width 52 height 27
click at [439, 276] on div "OK" at bounding box center [440, 276] width 30 height 12
type input "11:00AM"
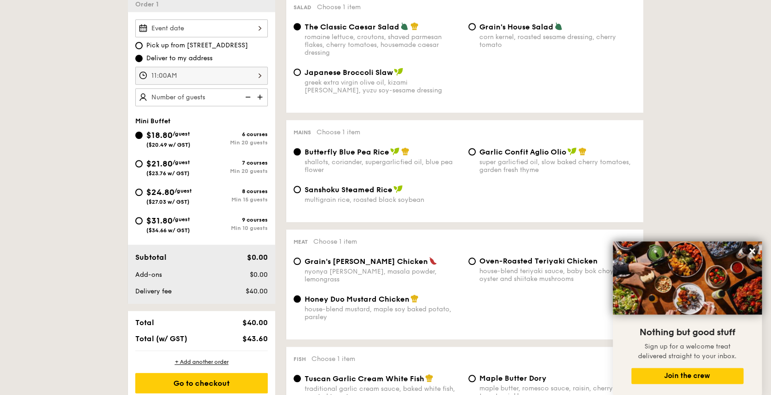
scroll to position [245, 0]
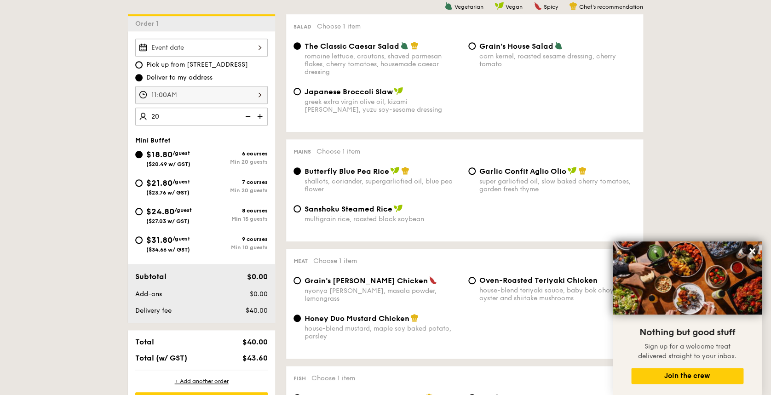
type input "20 guests"
click at [147, 190] on span "($23.76 w/ GST)" at bounding box center [167, 193] width 43 height 6
click at [143, 187] on input "$21.80 /guest ($23.76 w/ GST) 7 courses Min 20 guests" at bounding box center [138, 182] width 7 height 7
radio input "true"
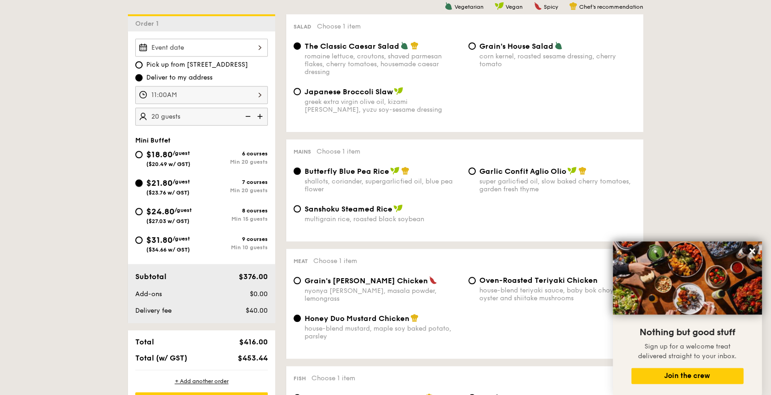
radio input "true"
radio input "false"
radio input "true"
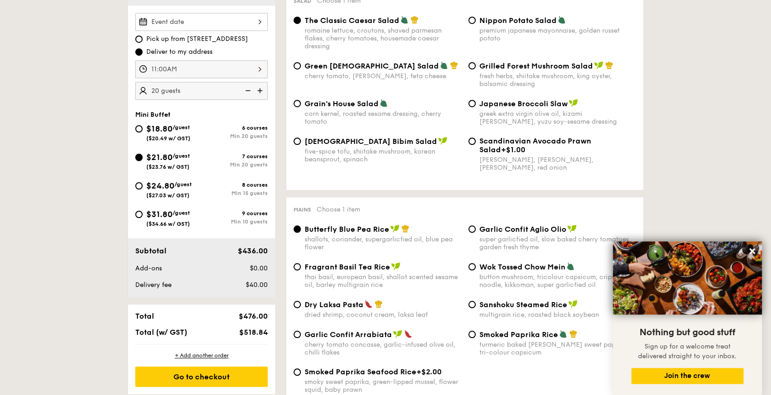
scroll to position [429, 0]
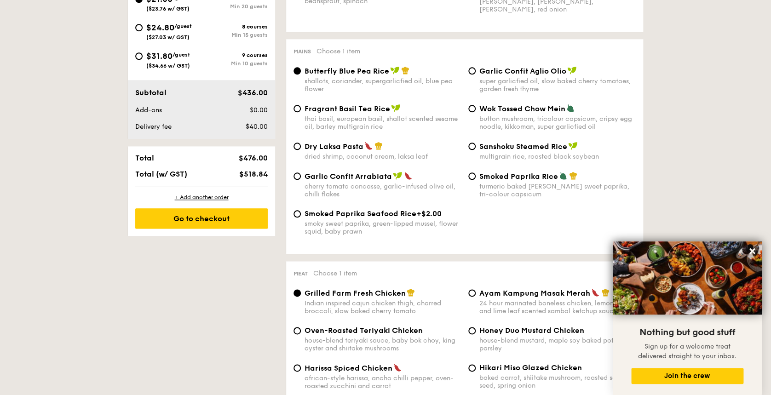
click at [510, 71] on span "Garlic Confit Aglio Olio" at bounding box center [522, 71] width 87 height 9
click at [476, 71] on input "Garlic Confit Aglio Olio super garlicfied oil, slow baked cherry tomatoes, gard…" at bounding box center [471, 70] width 7 height 7
radio input "true"
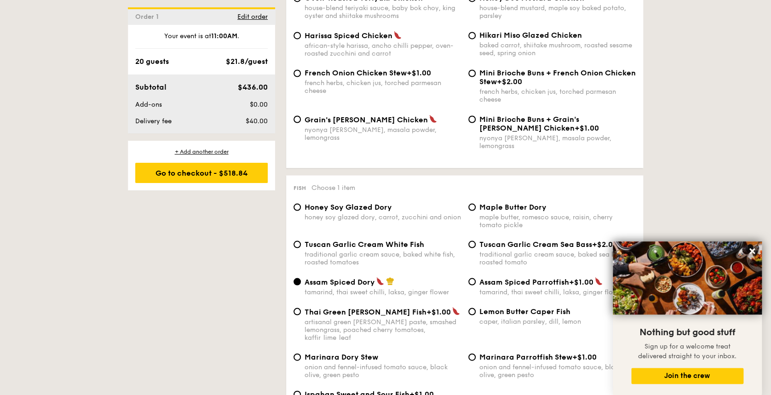
scroll to position [797, 0]
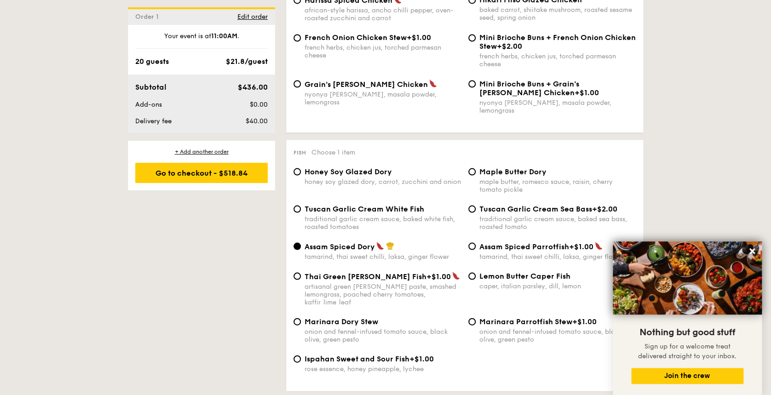
click at [368, 204] on span "Tuscan Garlic Cream White Fish" at bounding box center [365, 208] width 120 height 9
click at [301, 205] on input "Tuscan Garlic Cream White Fish traditional garlic cream sauce, baked white fish…" at bounding box center [297, 208] width 7 height 7
radio input "true"
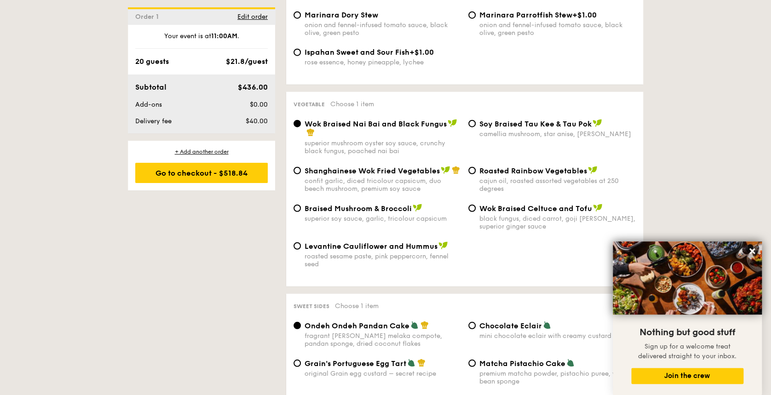
scroll to position [1104, 0]
click at [355, 166] on span "Shanghainese Wok Fried Vegetables" at bounding box center [372, 170] width 135 height 9
click at [301, 167] on input "Shanghainese Wok Fried Vegetables confit garlic, diced tricolour capsicum, duo …" at bounding box center [297, 170] width 7 height 7
radio input "true"
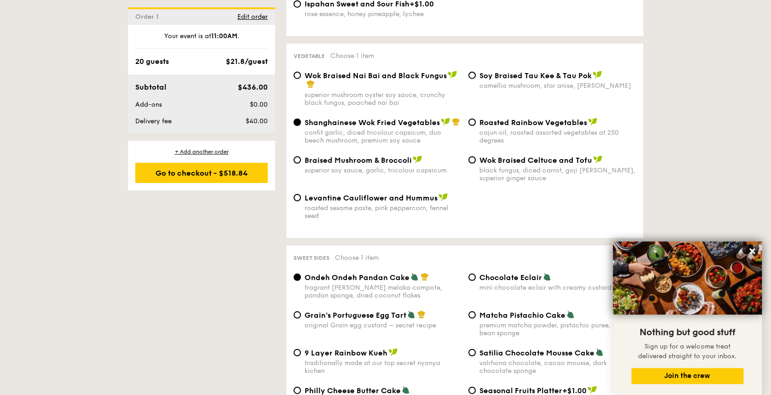
scroll to position [1227, 0]
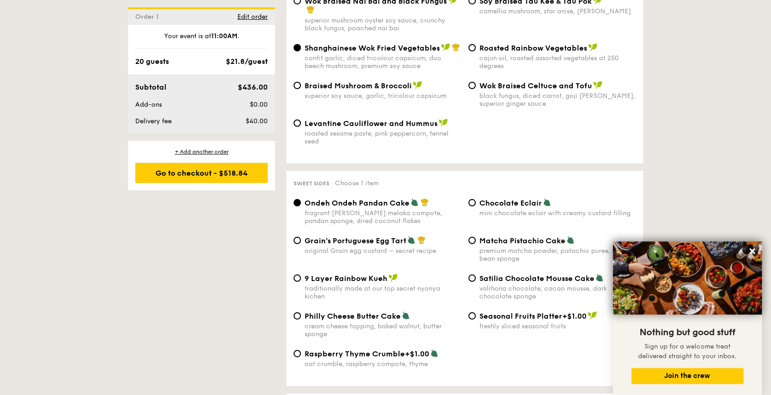
click at [493, 199] on span "Chocolate Eclair" at bounding box center [510, 203] width 63 height 9
click at [476, 199] on input "Chocolate Eclair mini chocolate eclair with creamy custard filling" at bounding box center [471, 202] width 7 height 7
radio input "true"
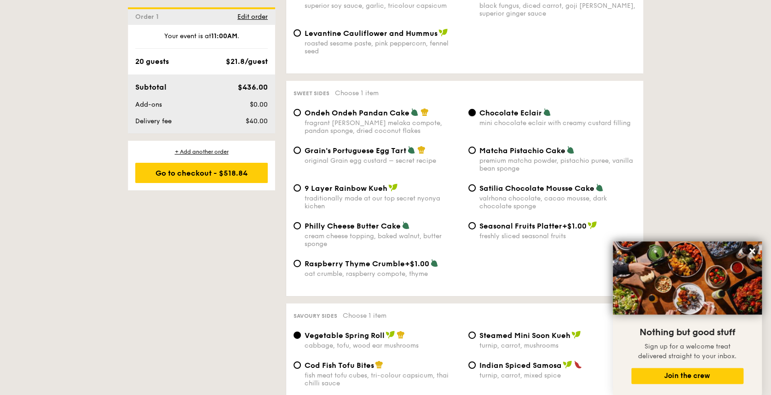
scroll to position [1472, 0]
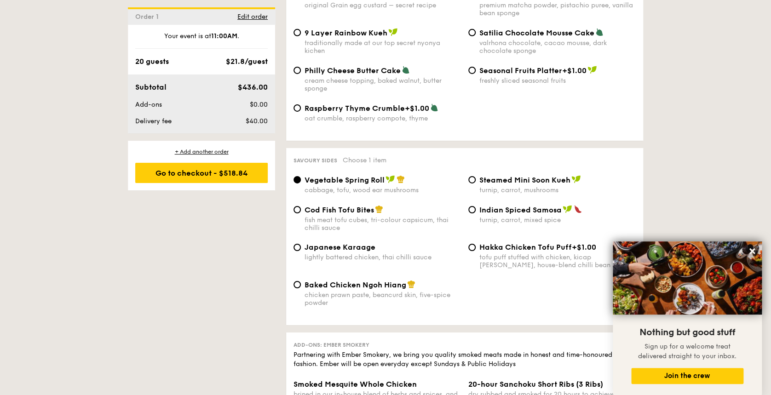
click at [347, 216] on div "fish meat tofu cubes, tri-colour capsicum, thai chilli sauce" at bounding box center [383, 224] width 156 height 16
click at [301, 206] on input "Cod Fish Tofu Bites fish meat tofu cubes, tri-colour capsicum, thai chilli sauce" at bounding box center [297, 209] width 7 height 7
radio input "true"
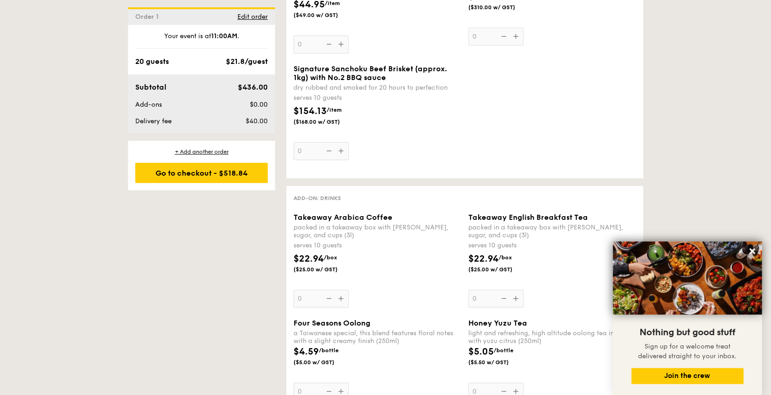
scroll to position [1963, 0]
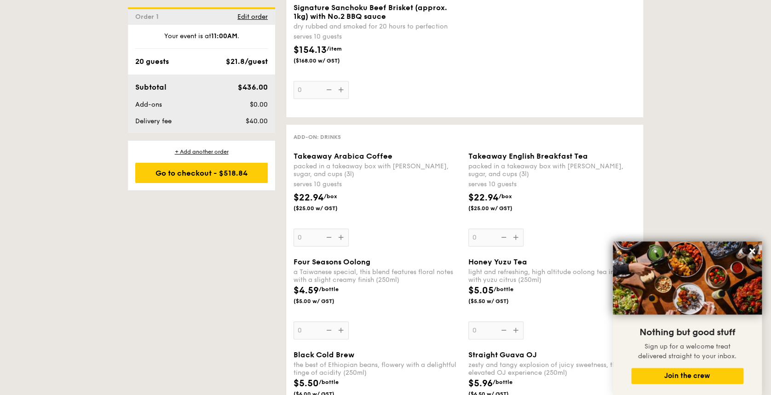
click at [342, 213] on div "Takeaway Arabica Coffee packed in a takeaway box with creamer, sugar, and cups …" at bounding box center [377, 199] width 167 height 95
click at [342, 229] on input "0" at bounding box center [321, 238] width 55 height 18
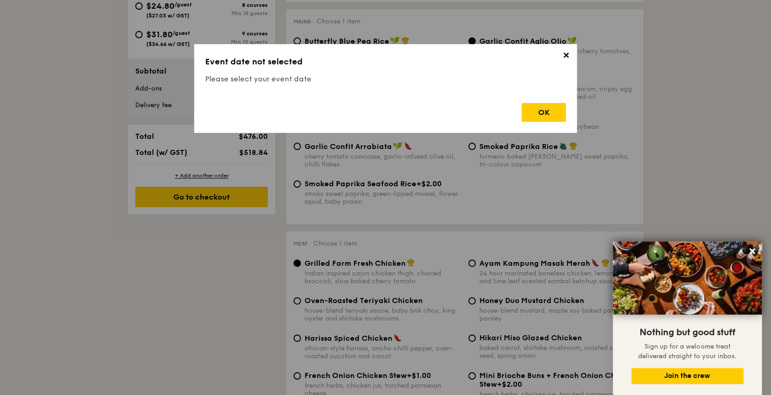
scroll to position [246, 0]
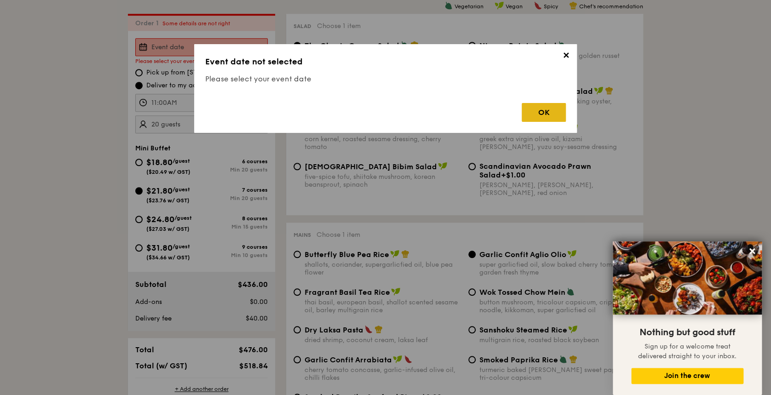
click at [531, 121] on div "OK" at bounding box center [544, 112] width 44 height 19
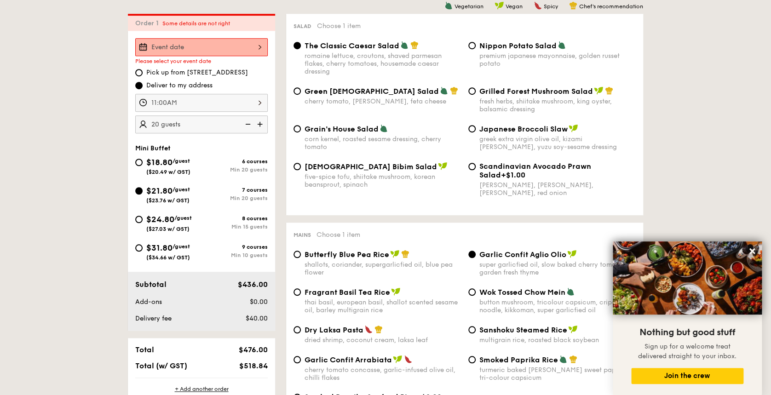
click at [199, 48] on div at bounding box center [201, 47] width 133 height 18
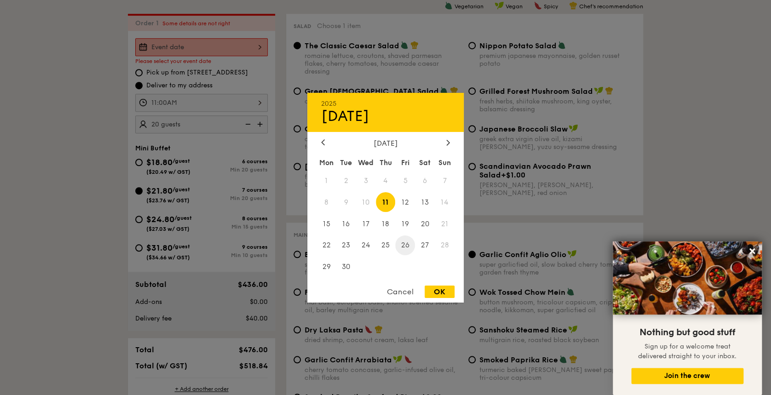
click at [405, 244] on span "26" at bounding box center [405, 246] width 20 height 20
click at [438, 292] on div "OK" at bounding box center [440, 292] width 30 height 12
type input "[DATE]"
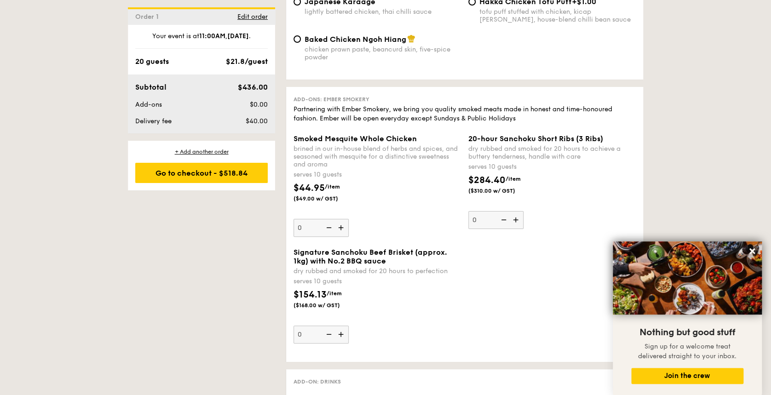
scroll to position [2024, 0]
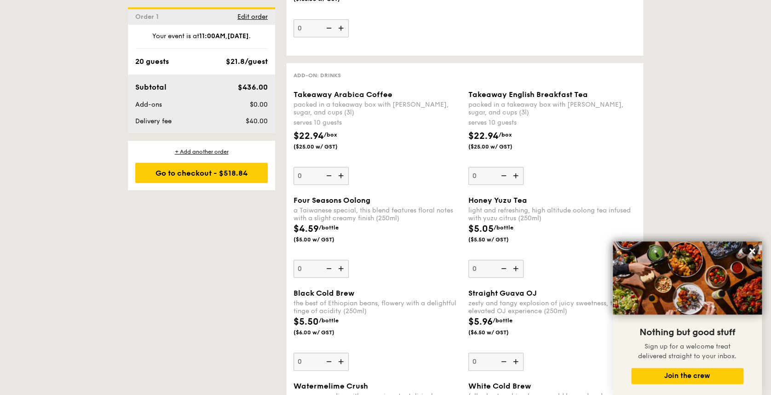
click at [345, 167] on img at bounding box center [342, 175] width 14 height 17
click at [345, 167] on input "0" at bounding box center [321, 176] width 55 height 18
type input "1"
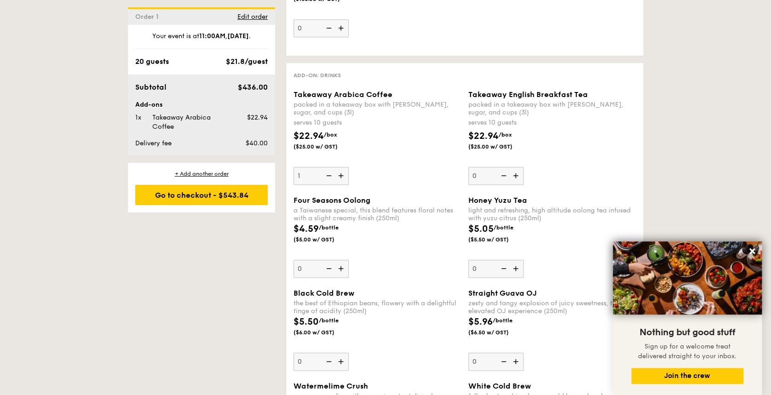
click at [342, 260] on img at bounding box center [342, 268] width 14 height 17
click at [342, 260] on input "0" at bounding box center [321, 269] width 55 height 18
click at [342, 260] on img at bounding box center [342, 268] width 14 height 17
click at [342, 260] on input "1" at bounding box center [321, 269] width 55 height 18
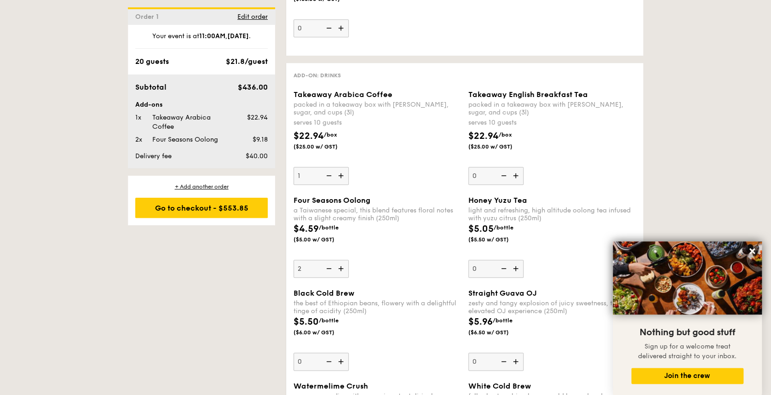
click at [342, 260] on img at bounding box center [342, 268] width 14 height 17
click at [342, 260] on input "2" at bounding box center [321, 269] width 55 height 18
click at [342, 260] on img at bounding box center [342, 268] width 14 height 17
click at [342, 260] on input "3" at bounding box center [321, 269] width 55 height 18
click at [342, 260] on img at bounding box center [342, 268] width 14 height 17
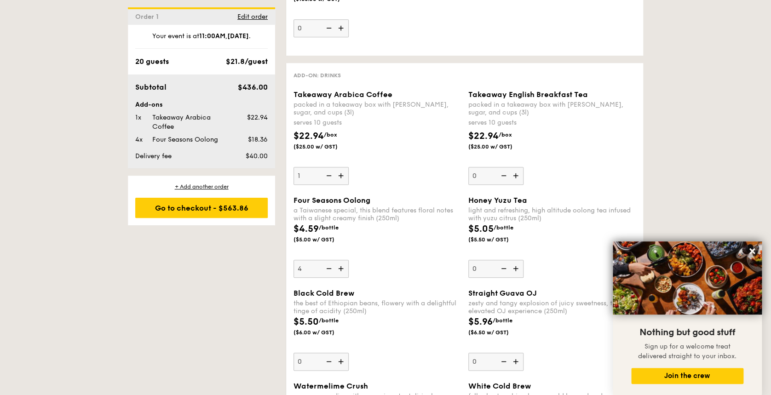
click at [342, 260] on input "4" at bounding box center [321, 269] width 55 height 18
type input "5"
click at [513, 167] on img at bounding box center [517, 175] width 14 height 17
click at [513, 167] on input "0" at bounding box center [495, 176] width 55 height 18
type input "1"
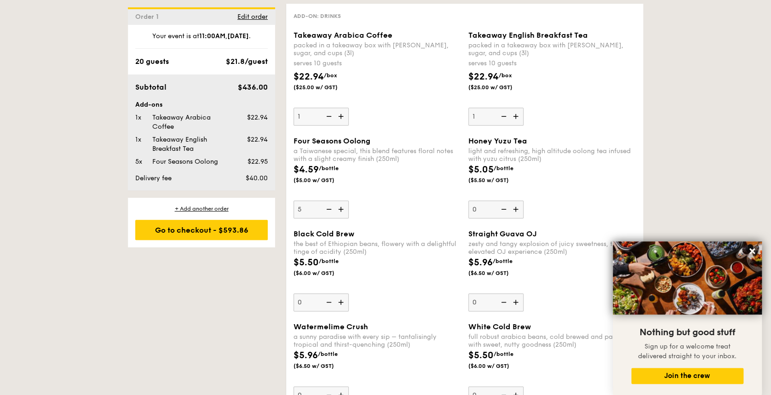
scroll to position [2086, 0]
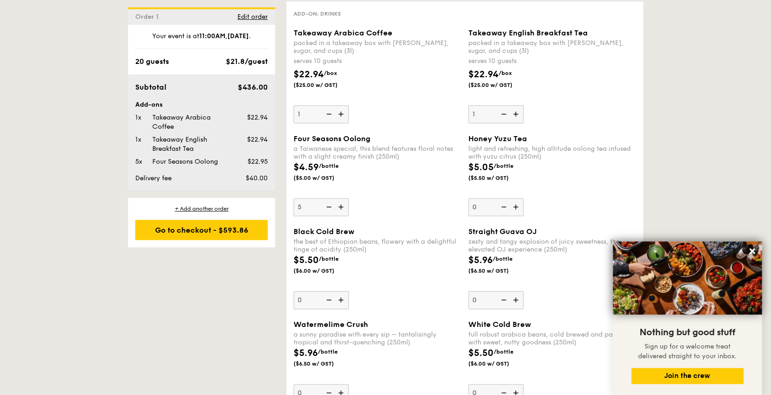
click at [518, 198] on img at bounding box center [517, 206] width 14 height 17
click at [518, 198] on input "0" at bounding box center [495, 207] width 55 height 18
click at [518, 198] on img at bounding box center [517, 206] width 14 height 17
click at [518, 198] on input "1" at bounding box center [495, 207] width 55 height 18
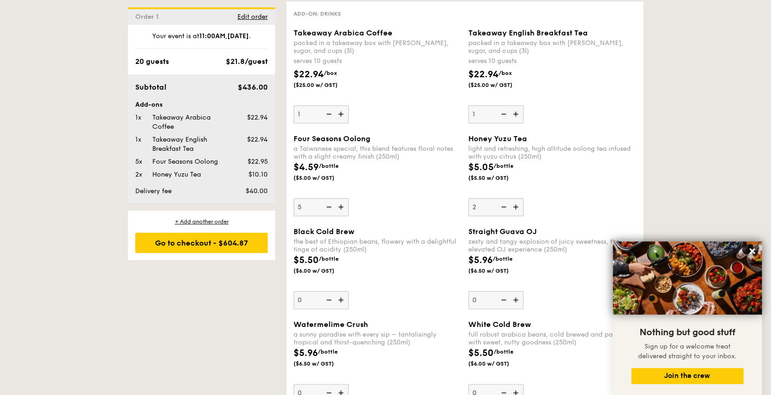
click at [518, 198] on img at bounding box center [517, 206] width 14 height 17
click at [518, 198] on input "2" at bounding box center [495, 207] width 55 height 18
click at [518, 198] on img at bounding box center [517, 206] width 14 height 17
click at [518, 198] on input "3" at bounding box center [495, 207] width 55 height 18
click at [518, 198] on img at bounding box center [517, 206] width 14 height 17
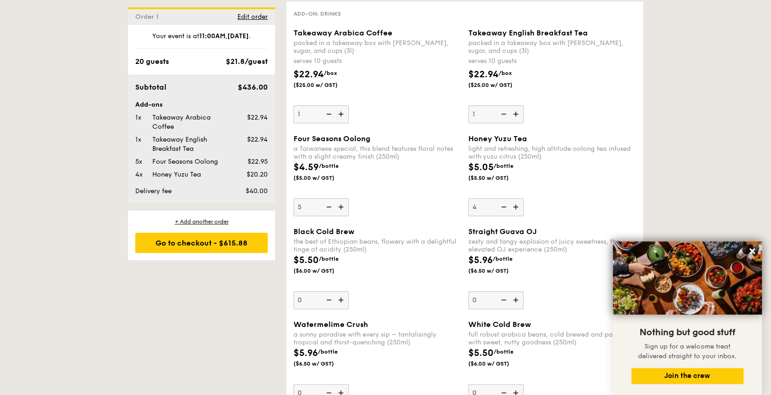
click at [518, 198] on input "4" at bounding box center [495, 207] width 55 height 18
type input "5"
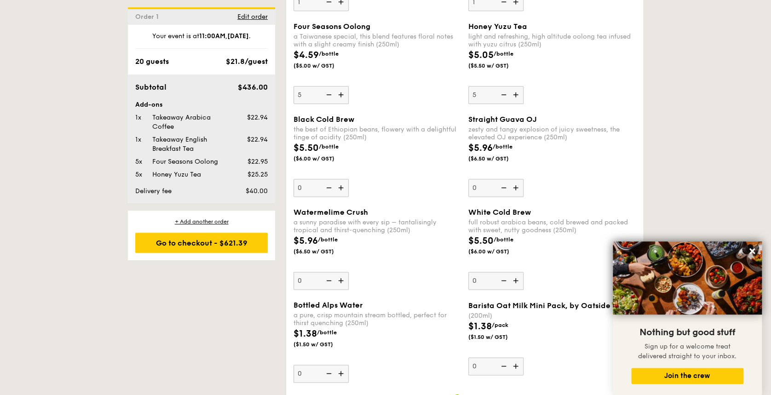
scroll to position [2209, 0]
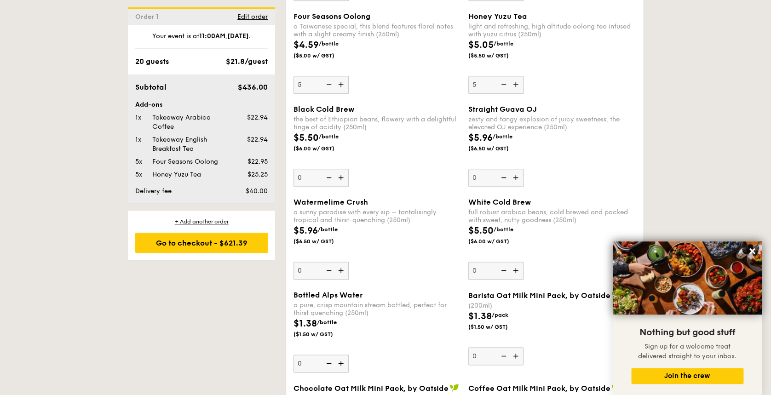
click at [345, 262] on img at bounding box center [342, 270] width 14 height 17
click at [345, 262] on input "0" at bounding box center [321, 271] width 55 height 18
click at [345, 262] on img at bounding box center [342, 270] width 14 height 17
click at [345, 262] on input "1" at bounding box center [321, 271] width 55 height 18
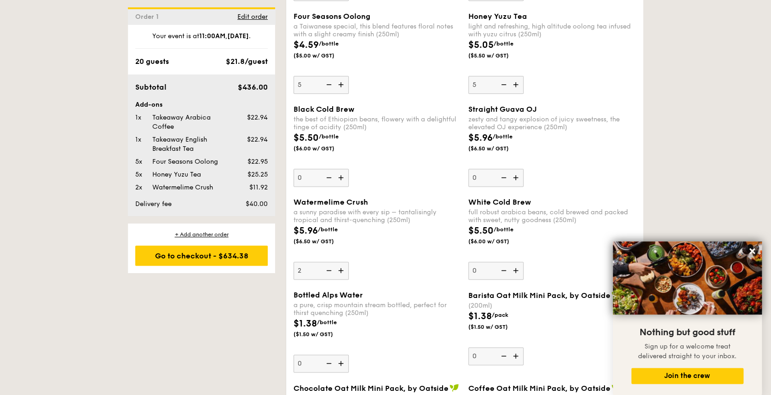
click at [345, 262] on img at bounding box center [342, 270] width 14 height 17
click at [345, 262] on input "2" at bounding box center [321, 271] width 55 height 18
click at [345, 262] on img at bounding box center [342, 270] width 14 height 17
click at [345, 262] on input "3" at bounding box center [321, 271] width 55 height 18
click at [345, 262] on img at bounding box center [342, 270] width 14 height 17
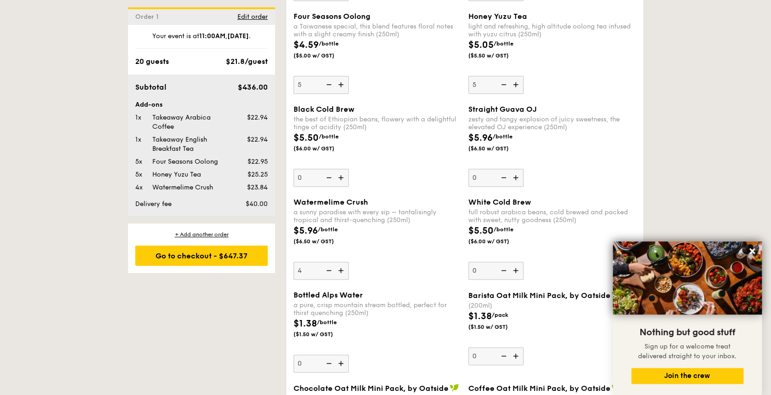
click at [345, 262] on input "4" at bounding box center [321, 271] width 55 height 18
type input "5"
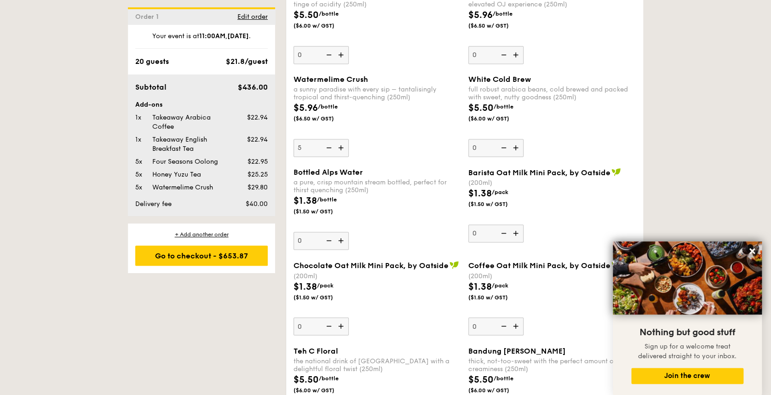
click at [395, 261] on span "Chocolate Oat Milk Mini Pack, by Oatside" at bounding box center [371, 265] width 155 height 9
click at [349, 296] on input "0" at bounding box center [321, 326] width 55 height 18
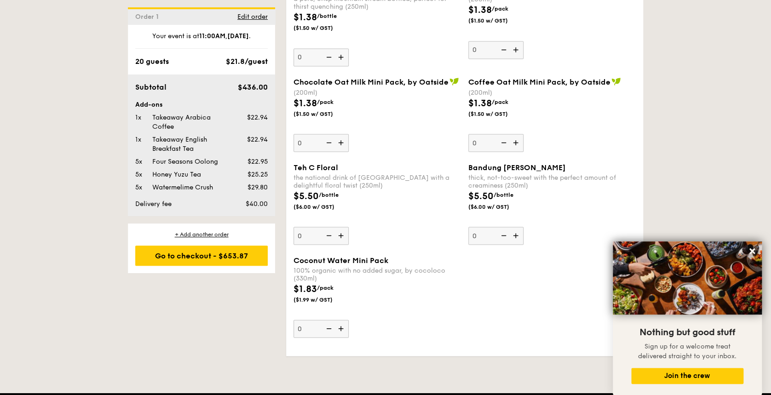
scroll to position [2515, 0]
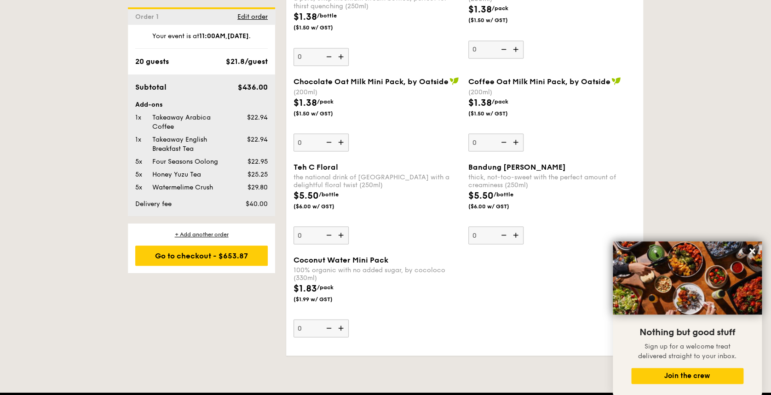
click at [351, 210] on div "Teh C Floral the national drink of Singapore with a delightful floral twist (25…" at bounding box center [377, 203] width 167 height 82
click at [349, 226] on input "0" at bounding box center [321, 235] width 55 height 18
click at [344, 226] on img at bounding box center [342, 234] width 14 height 17
click at [344, 226] on input "0" at bounding box center [321, 235] width 55 height 18
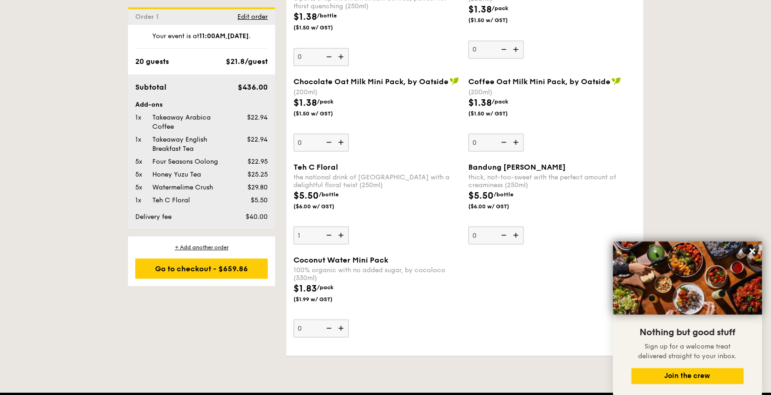
click at [344, 226] on img at bounding box center [342, 234] width 14 height 17
click at [344, 226] on input "1" at bounding box center [321, 235] width 55 height 18
click at [344, 226] on img at bounding box center [342, 234] width 14 height 17
click at [344, 226] on input "2" at bounding box center [321, 235] width 55 height 18
click at [344, 226] on img at bounding box center [342, 234] width 14 height 17
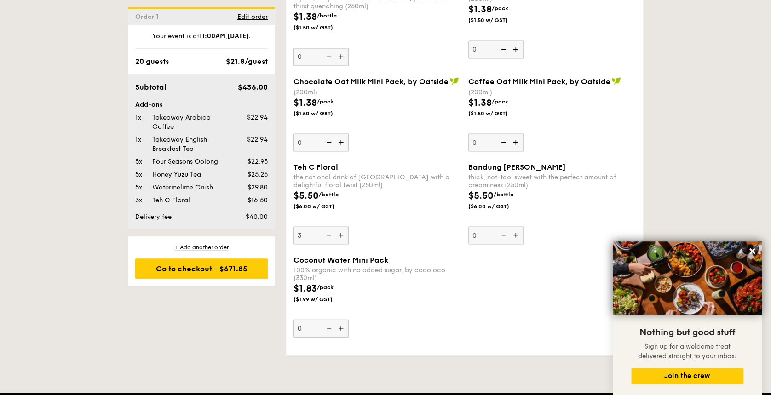
click at [344, 226] on input "3" at bounding box center [321, 235] width 55 height 18
click at [344, 226] on img at bounding box center [342, 234] width 14 height 17
click at [344, 226] on input "4" at bounding box center [321, 235] width 55 height 18
type input "5"
click at [346, 296] on img at bounding box center [342, 327] width 14 height 17
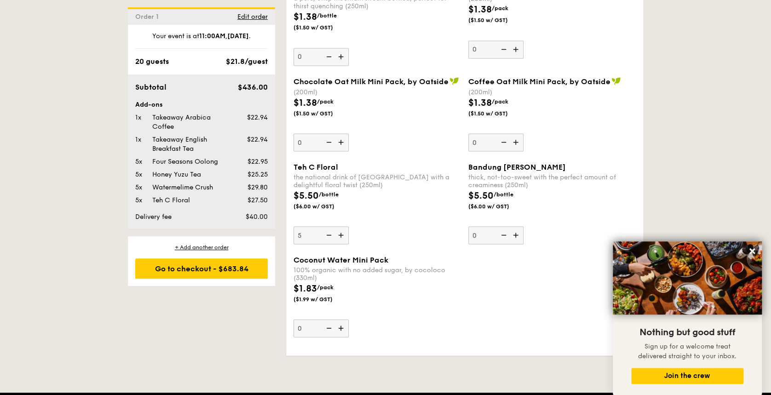
click at [346, 296] on input "0" at bounding box center [321, 328] width 55 height 18
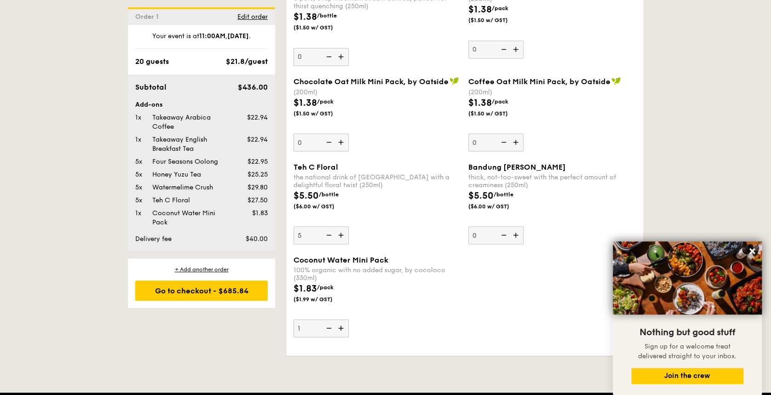
click at [346, 296] on img at bounding box center [342, 327] width 14 height 17
click at [346, 296] on input "1" at bounding box center [321, 328] width 55 height 18
click at [346, 296] on img at bounding box center [342, 327] width 14 height 17
click at [346, 296] on input "2" at bounding box center [321, 328] width 55 height 18
click at [346, 296] on img at bounding box center [342, 327] width 14 height 17
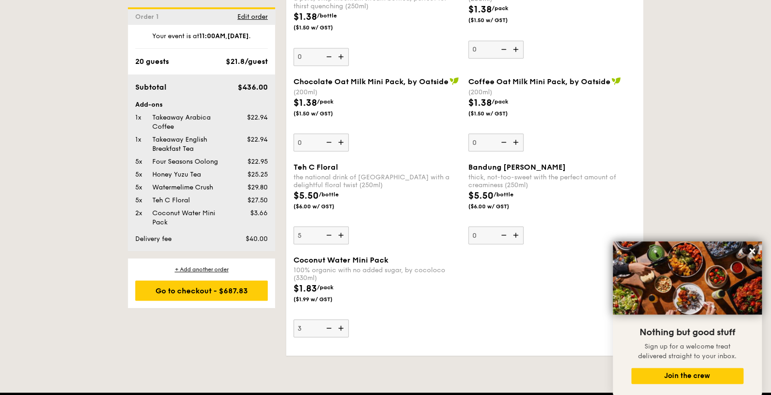
click at [346, 296] on input "3" at bounding box center [321, 328] width 55 height 18
click at [346, 296] on img at bounding box center [342, 327] width 14 height 17
click at [346, 296] on input "4" at bounding box center [321, 328] width 55 height 18
type input "5"
click at [404, 293] on div "Coconut Water Mini Pack 100% organic with no added sugar, by cocoloco (330ml) $…" at bounding box center [377, 296] width 167 height 82
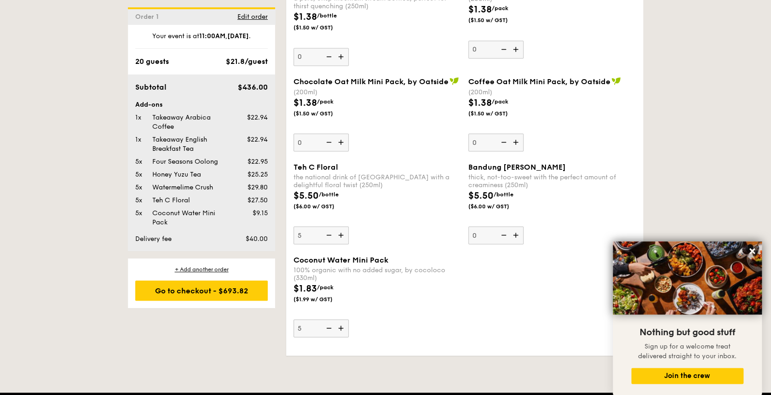
click at [349, 296] on input "5" at bounding box center [321, 328] width 55 height 18
click at [578, 247] on icon at bounding box center [752, 251] width 8 height 8
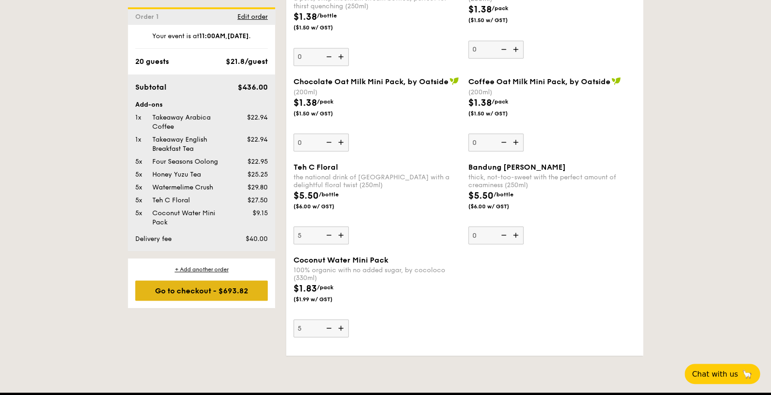
click at [212, 287] on div "Go to checkout - $693.82" at bounding box center [201, 291] width 133 height 20
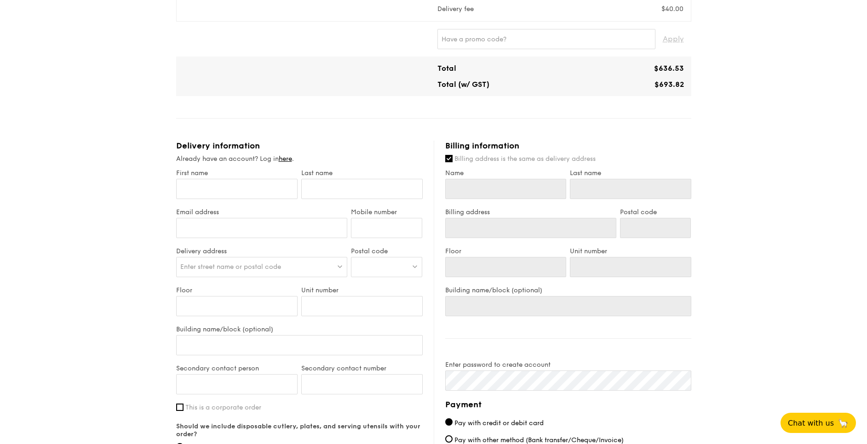
scroll to position [194, 0]
